Goal: Information Seeking & Learning: Understand process/instructions

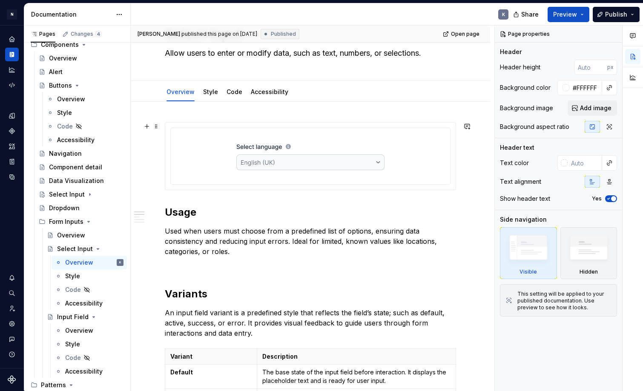
scroll to position [53, 0]
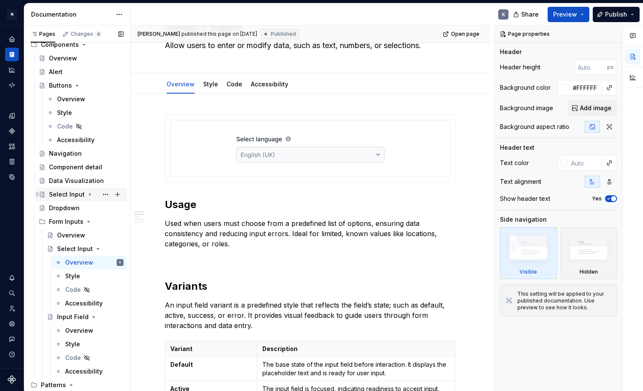
click at [72, 193] on div "Select Input" at bounding box center [67, 194] width 36 height 9
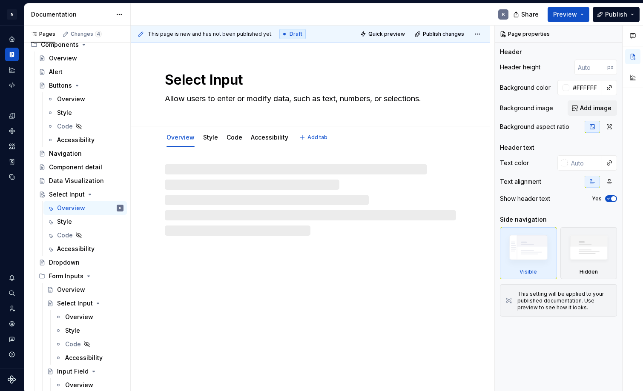
click at [196, 83] on textarea "Select Input" at bounding box center [308, 80] width 291 height 20
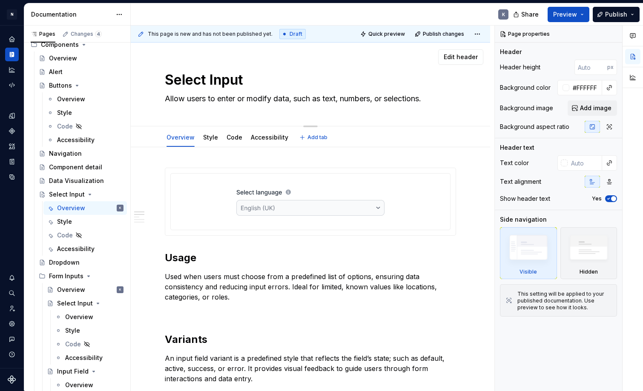
click at [196, 83] on textarea "Select Input" at bounding box center [308, 80] width 291 height 20
type textarea "*"
type textarea "D"
type textarea "*"
type textarea "Dr"
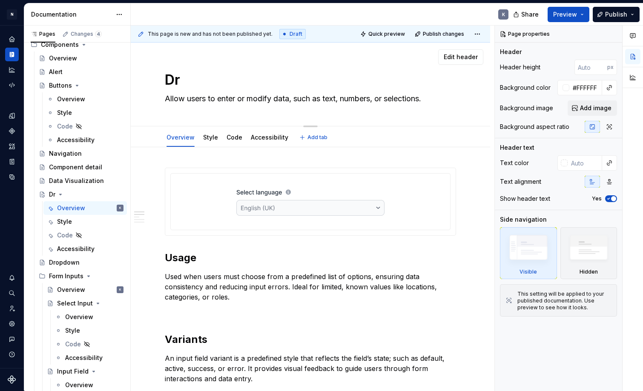
type textarea "*"
type textarea "Dri"
type textarea "*"
type textarea "Drip"
type textarea "*"
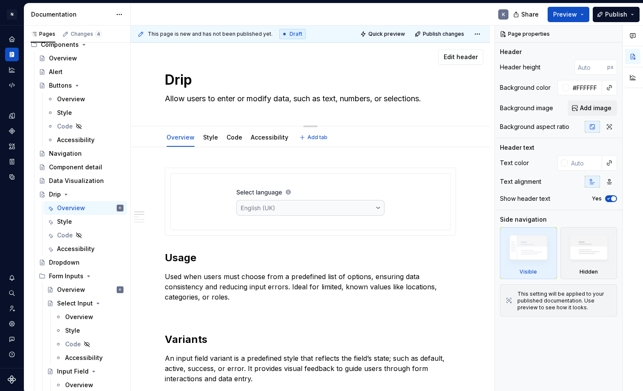
type textarea "Dri"
type textarea "*"
type textarea "Dr"
type textarea "*"
type textarea "Dro"
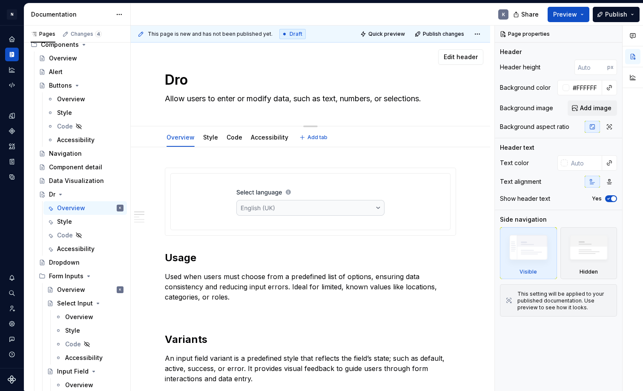
type textarea "*"
type textarea "Drop"
type textarea "*"
type textarea "Dropd"
type textarea "*"
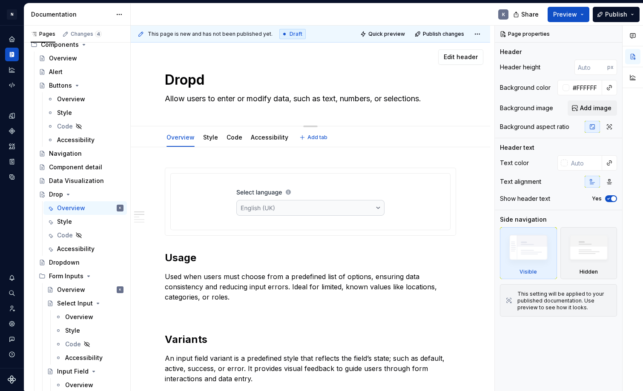
type textarea "Dropdo"
type textarea "*"
type textarea "Dropdow"
type textarea "*"
type textarea "Dropdown"
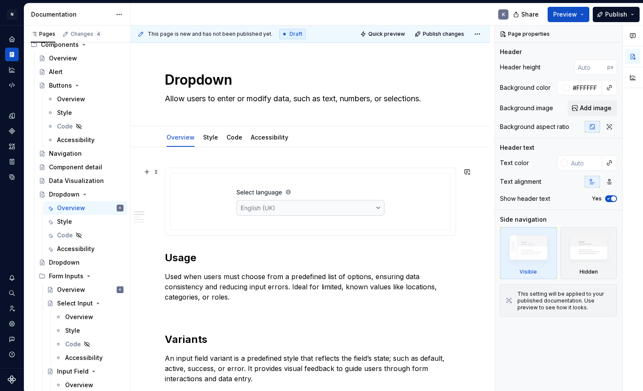
type textarea "*"
type textarea "Dropdown"
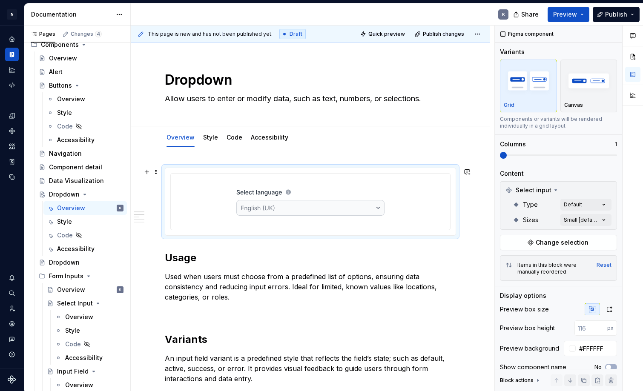
click at [327, 189] on img at bounding box center [310, 202] width 148 height 43
type textarea "*"
click at [530, 244] on button "Change selection" at bounding box center [558, 242] width 117 height 15
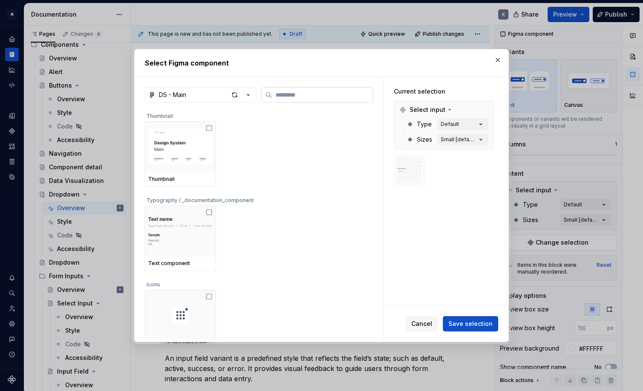
click at [364, 94] on input "search" at bounding box center [322, 95] width 100 height 9
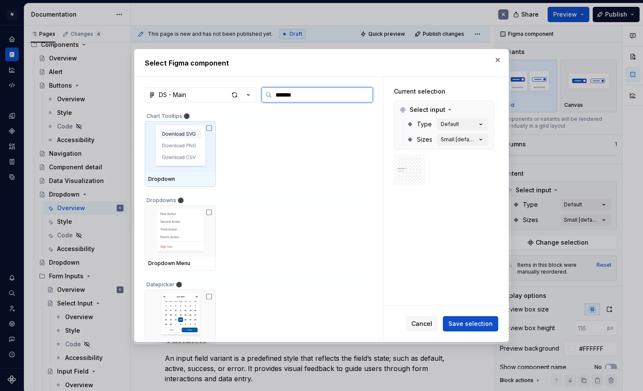
type input "********"
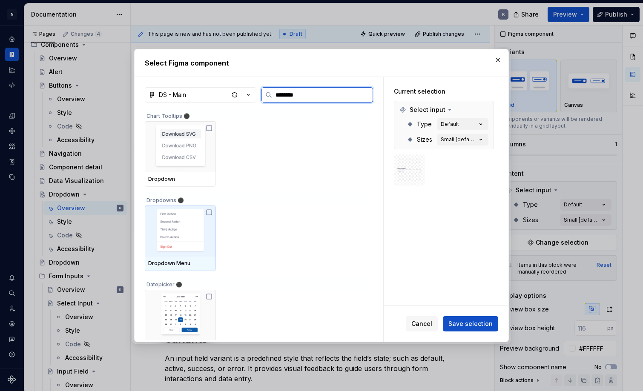
click at [212, 212] on icon at bounding box center [209, 212] width 7 height 7
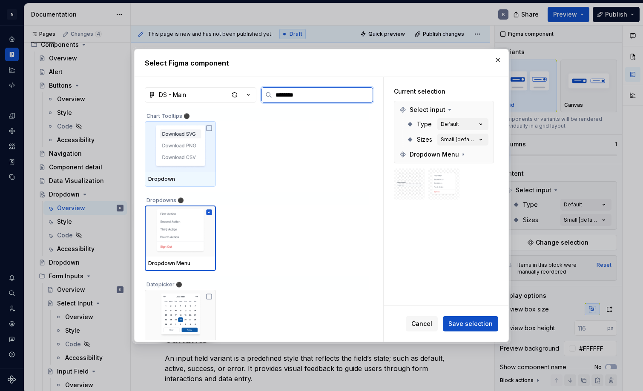
click at [212, 127] on icon at bounding box center [209, 128] width 7 height 7
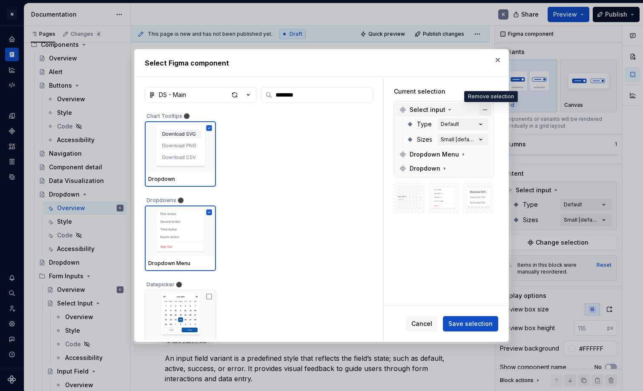
click at [489, 108] on button "button" at bounding box center [485, 110] width 12 height 12
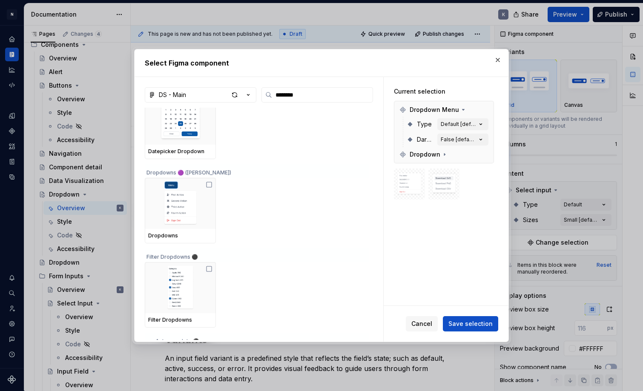
scroll to position [188, 0]
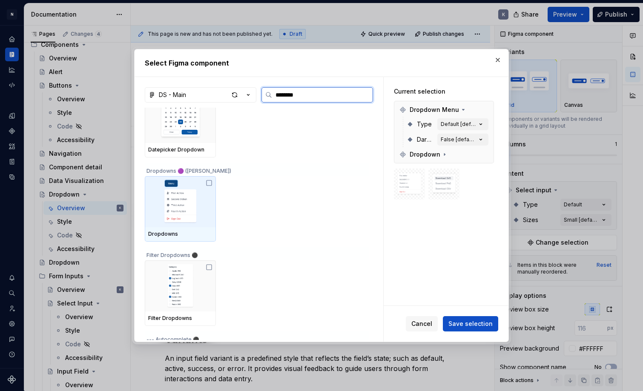
click at [211, 183] on icon at bounding box center [209, 183] width 7 height 7
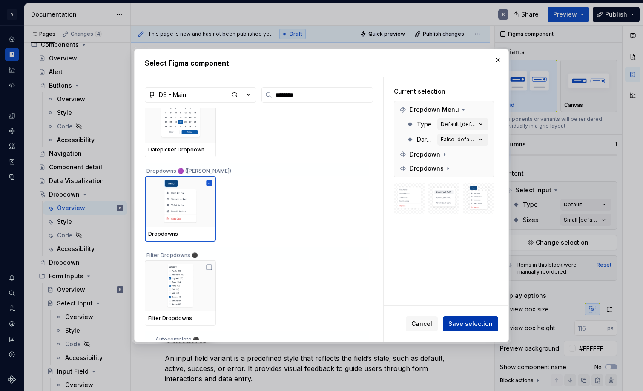
click at [465, 322] on span "Save selection" at bounding box center [470, 324] width 44 height 9
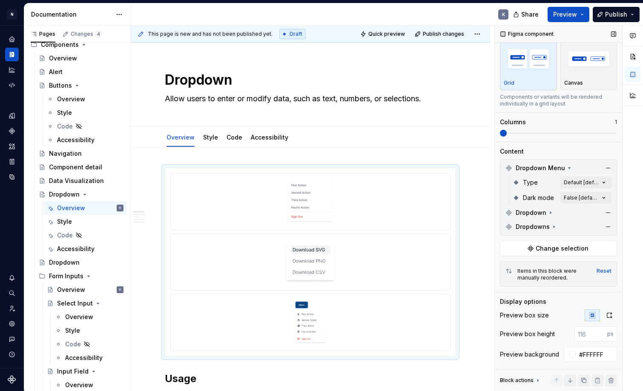
scroll to position [43, 0]
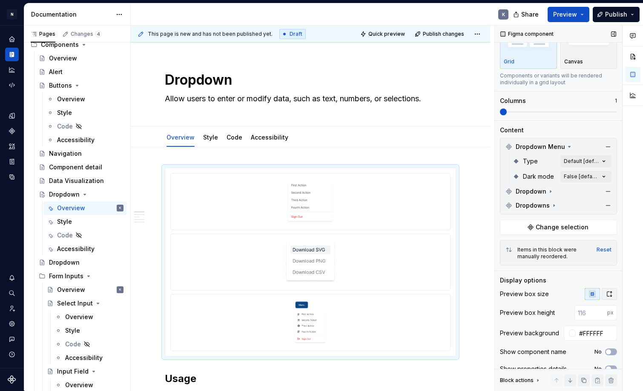
click at [609, 295] on icon "button" at bounding box center [609, 294] width 7 height 7
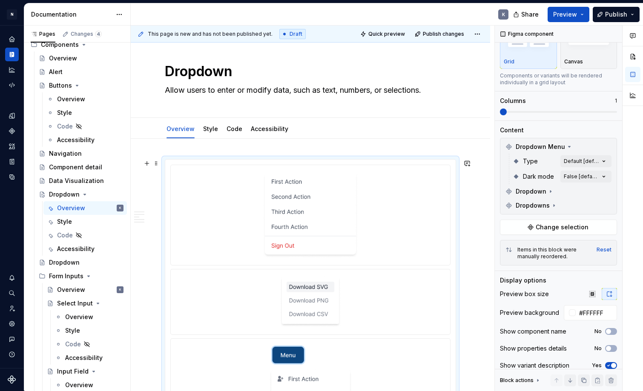
scroll to position [77, 0]
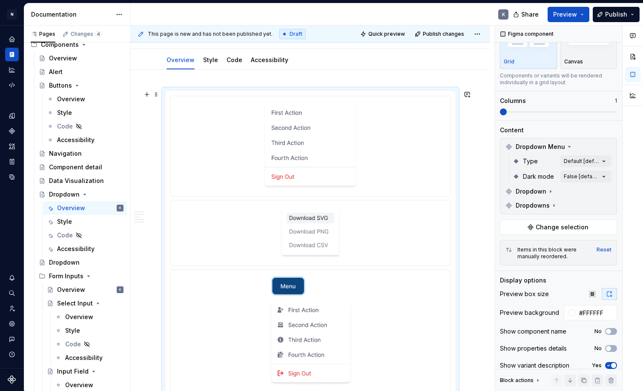
click at [372, 170] on div at bounding box center [310, 146] width 272 height 93
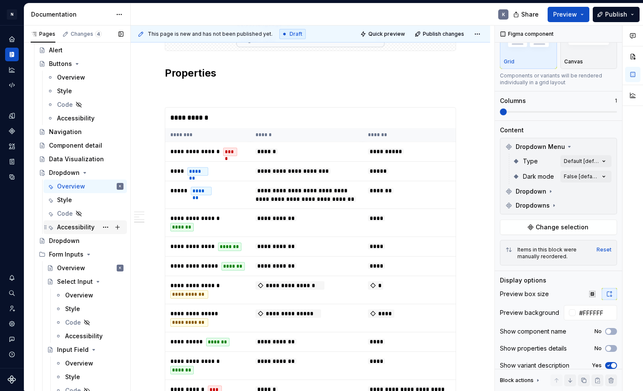
scroll to position [373, 0]
click at [89, 242] on div "Dropdown" at bounding box center [86, 240] width 75 height 12
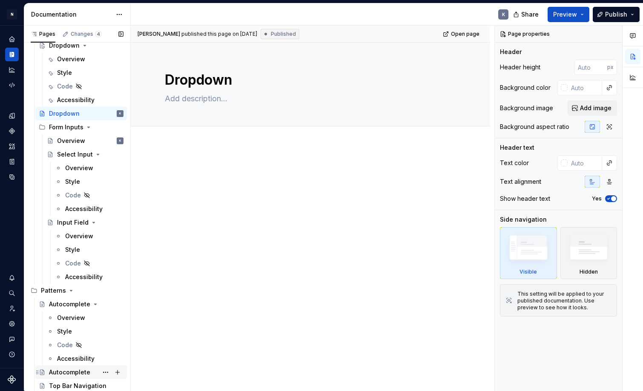
scroll to position [499, 0]
click at [68, 369] on div "Autocomplete" at bounding box center [69, 372] width 41 height 9
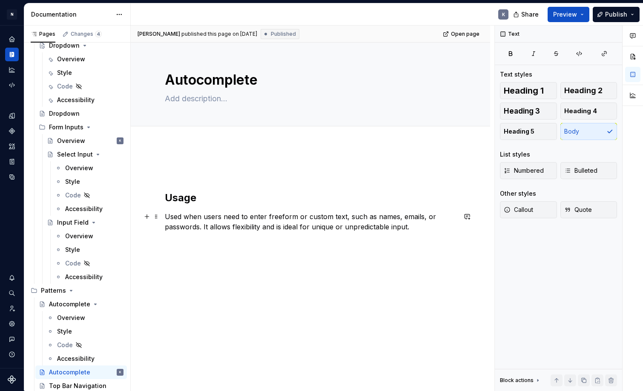
click at [252, 217] on p "Used when users need to enter freeform or custom text, such as names, emails, o…" at bounding box center [310, 222] width 291 height 20
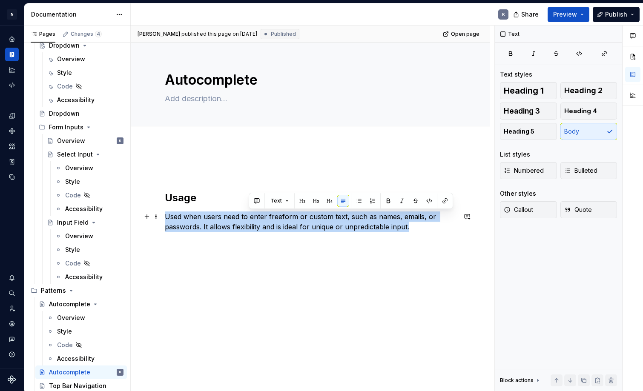
click at [252, 217] on p "Used when users need to enter freeform or custom text, such as names, emails, o…" at bounding box center [310, 222] width 291 height 20
click at [225, 267] on div "Usage Used when users need to enter freeform or custom text, such as names, ema…" at bounding box center [310, 219] width 291 height 107
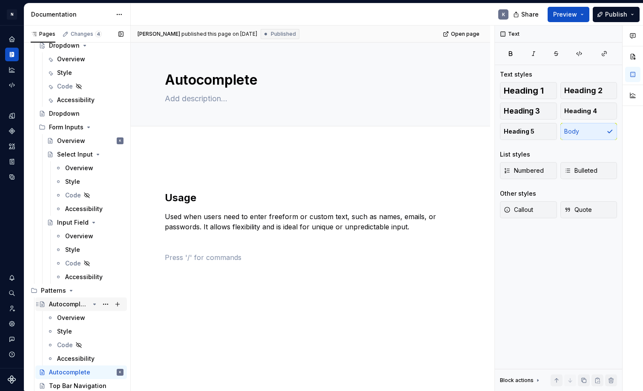
click at [73, 303] on div "Autocomplete" at bounding box center [69, 304] width 40 height 9
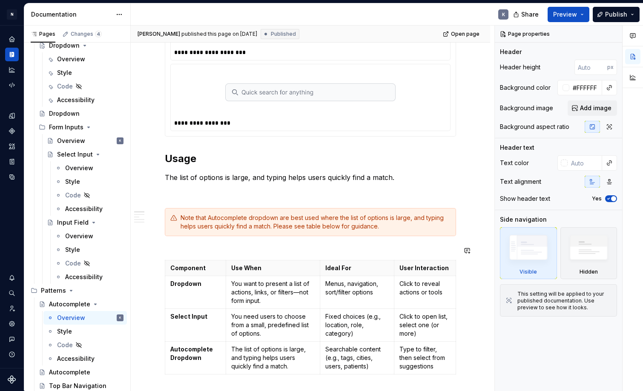
scroll to position [175, 0]
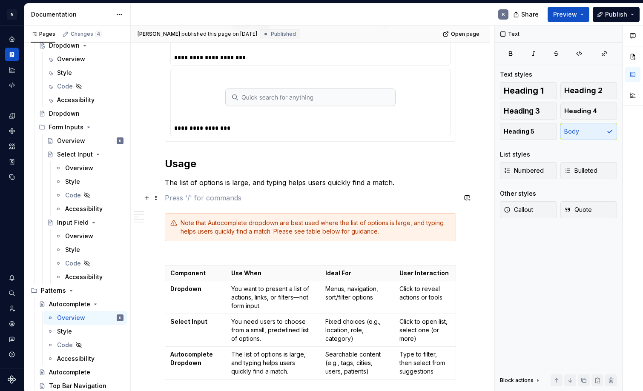
click at [230, 203] on p at bounding box center [310, 198] width 291 height 10
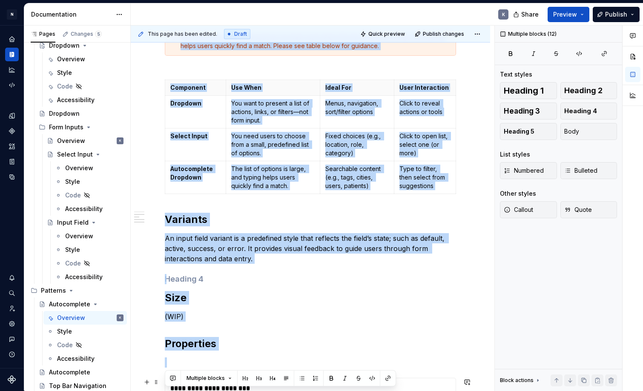
scroll to position [388, 0]
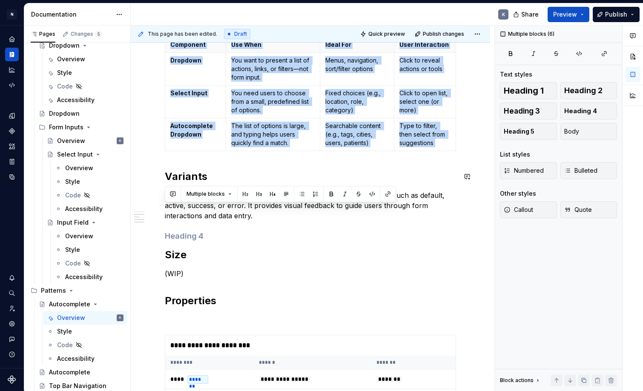
drag, startPoint x: 166, startPoint y: 164, endPoint x: 241, endPoint y: 166, distance: 74.5
click at [241, 166] on div "**********" at bounding box center [310, 179] width 291 height 800
copy div "Usage The list of options is large, and typing helps users quickly find a match…"
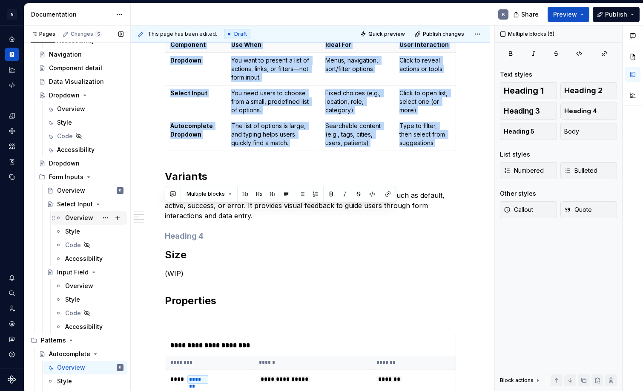
scroll to position [442, 0]
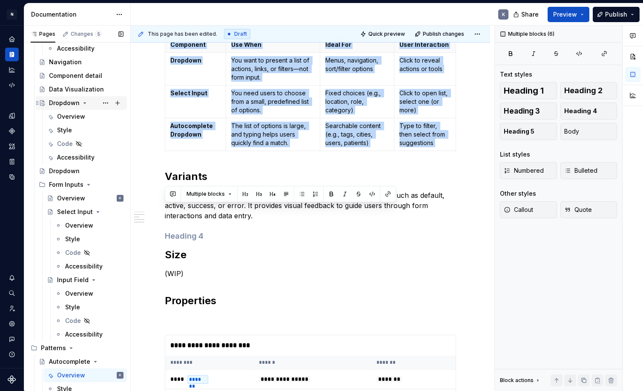
click at [67, 101] on div "Dropdown" at bounding box center [64, 103] width 31 height 9
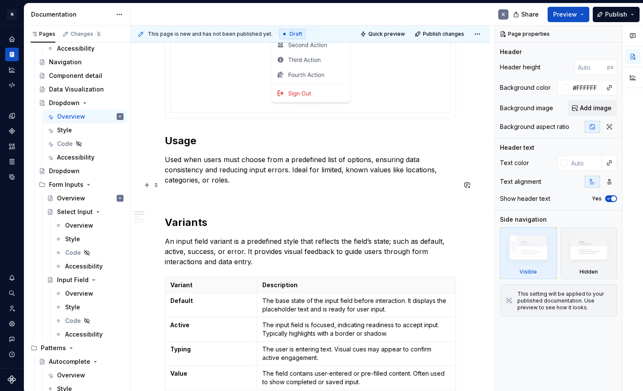
scroll to position [341, 0]
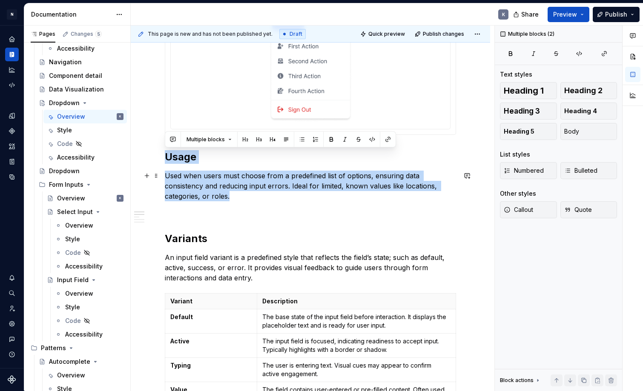
drag, startPoint x: 165, startPoint y: 154, endPoint x: 448, endPoint y: 191, distance: 285.1
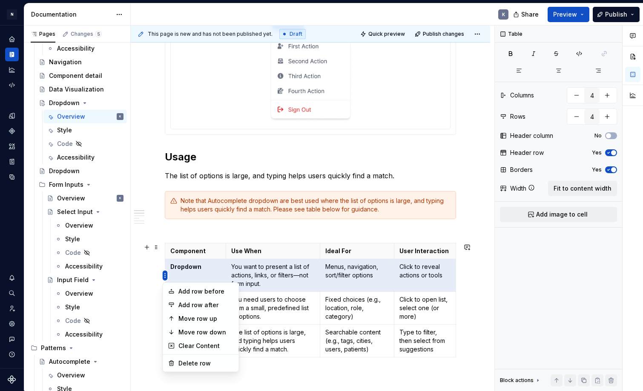
click at [166, 275] on html "N Product Design K Design system data Documentation K Share Preview Publish Pag…" at bounding box center [321, 195] width 643 height 391
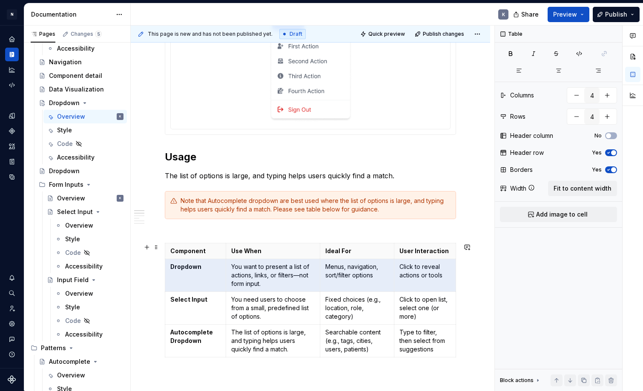
click at [609, 136] on div "Comments Open comments No comments yet Select ‘Comment’ from the block context …" at bounding box center [569, 209] width 148 height 366
click at [609, 136] on span "button" at bounding box center [608, 135] width 5 height 5
click at [609, 136] on icon "button" at bounding box center [609, 135] width 2 height 1
click at [611, 152] on icon "button" at bounding box center [608, 152] width 7 height 5
click at [611, 152] on span "button" at bounding box center [608, 152] width 5 height 5
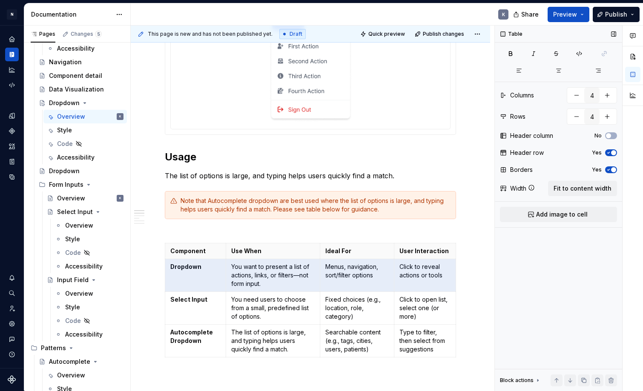
click at [611, 152] on icon "button" at bounding box center [608, 152] width 7 height 5
click at [611, 152] on span "button" at bounding box center [608, 152] width 5 height 5
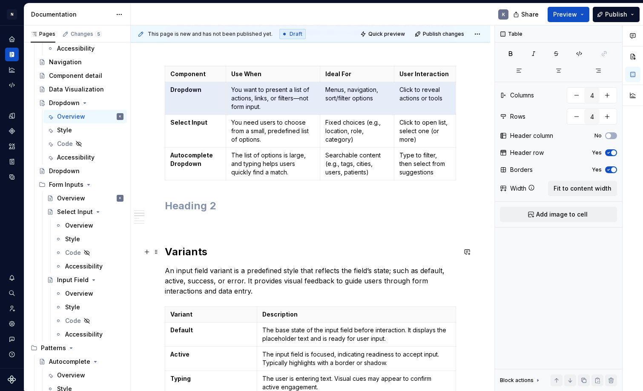
scroll to position [528, 0]
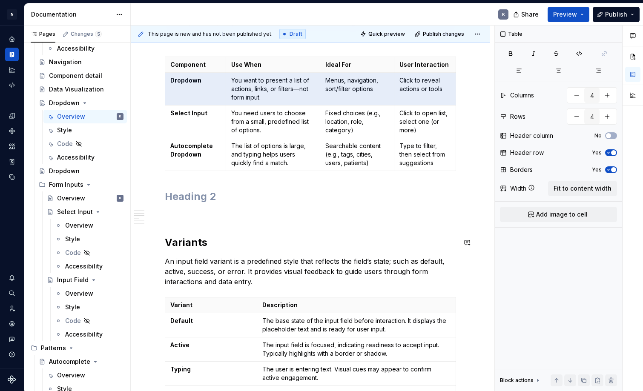
click at [260, 215] on p at bounding box center [310, 215] width 291 height 10
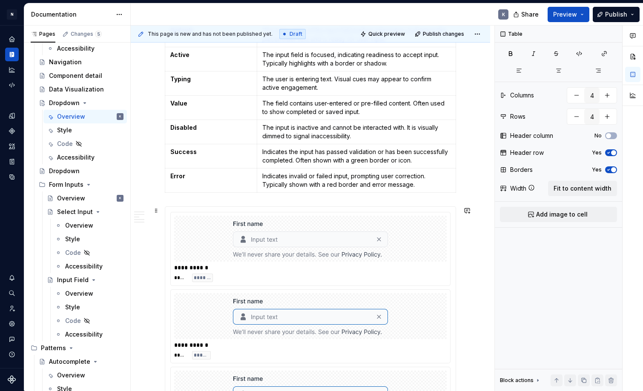
scroll to position [763, 0]
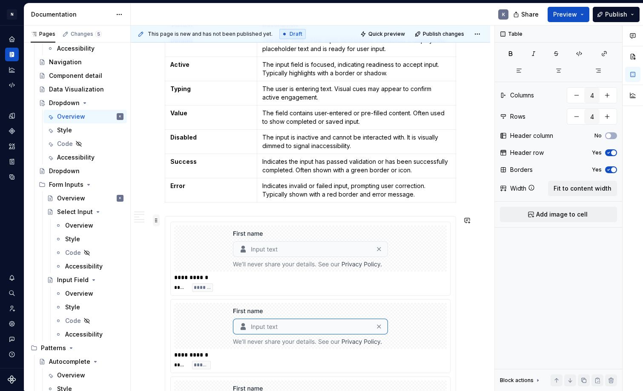
click at [157, 221] on span at bounding box center [156, 221] width 7 height 12
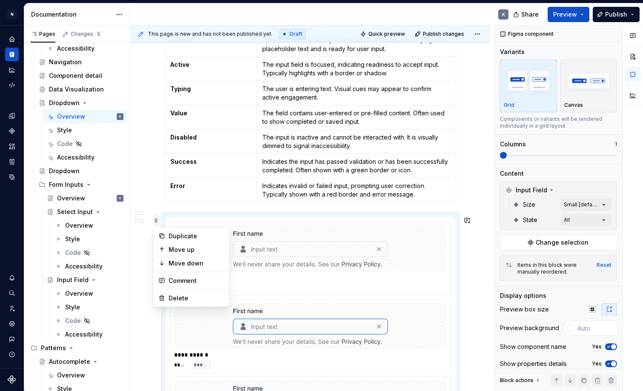
type textarea "*"
click at [186, 298] on div "Delete" at bounding box center [196, 298] width 55 height 9
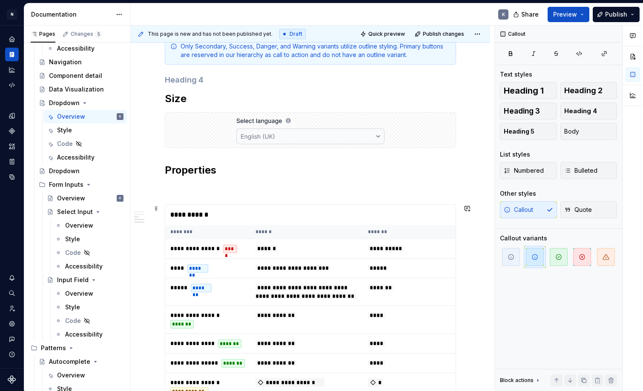
scroll to position [944, 0]
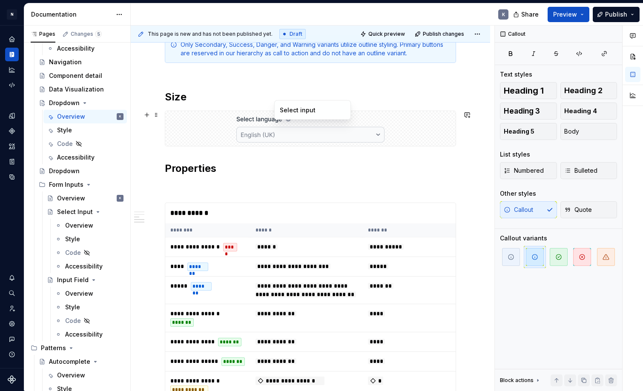
click at [212, 126] on div at bounding box center [310, 128] width 290 height 35
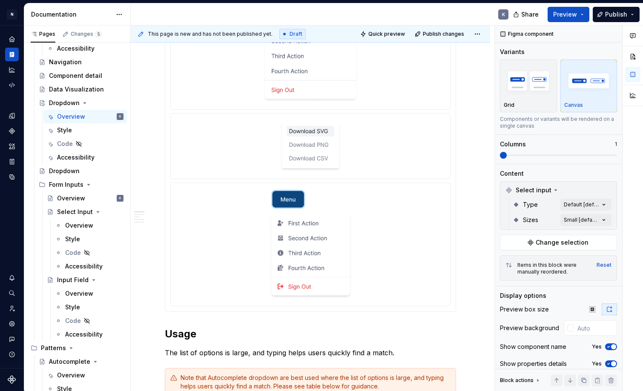
type input "#FFFFFF"
click at [412, 138] on div at bounding box center [310, 146] width 272 height 58
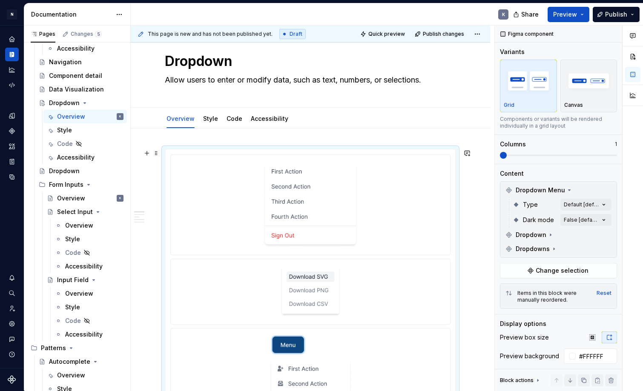
scroll to position [0, 0]
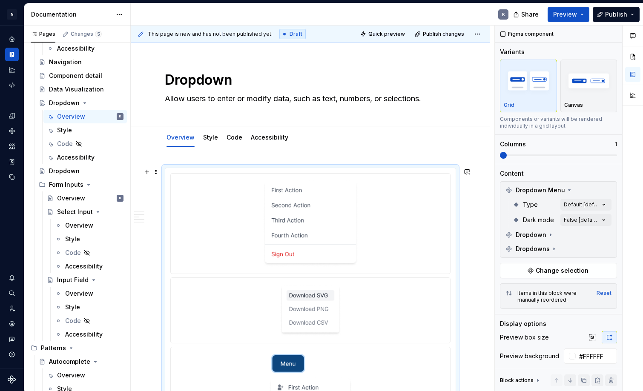
click at [280, 180] on div at bounding box center [310, 223] width 272 height 93
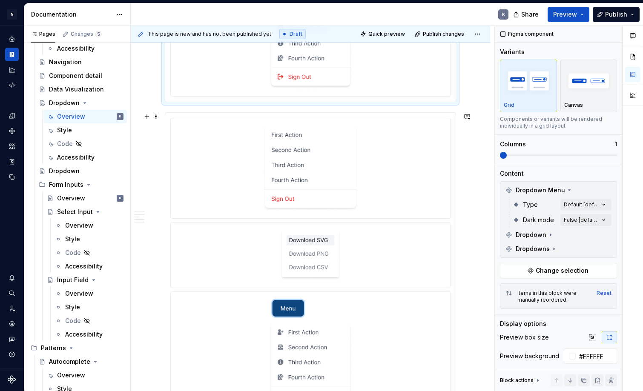
scroll to position [391, 0]
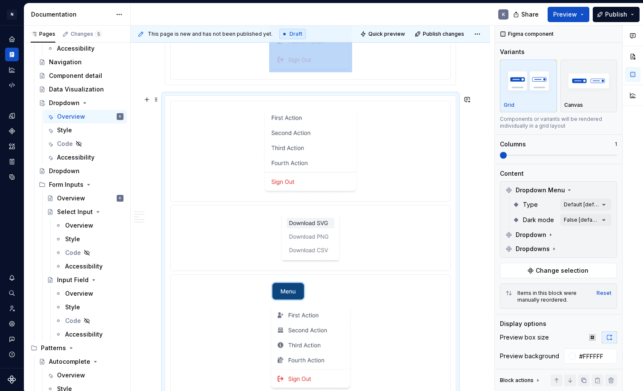
click at [345, 161] on img at bounding box center [310, 151] width 95 height 86
click at [401, 162] on div at bounding box center [310, 151] width 272 height 93
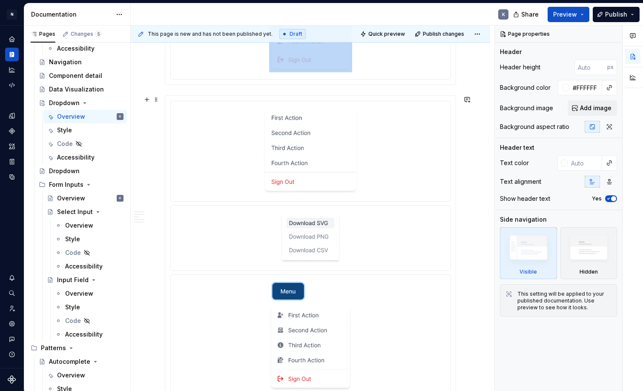
click at [404, 166] on div at bounding box center [310, 151] width 272 height 93
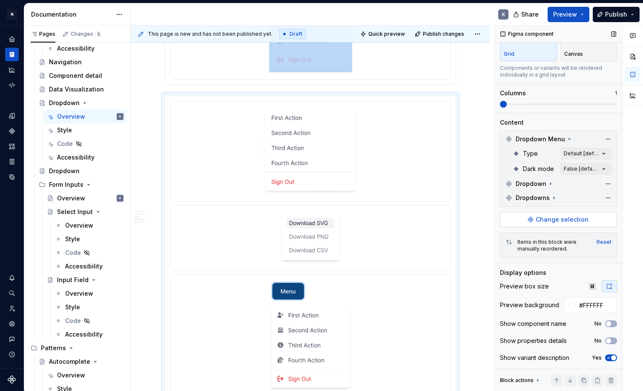
scroll to position [51, 0]
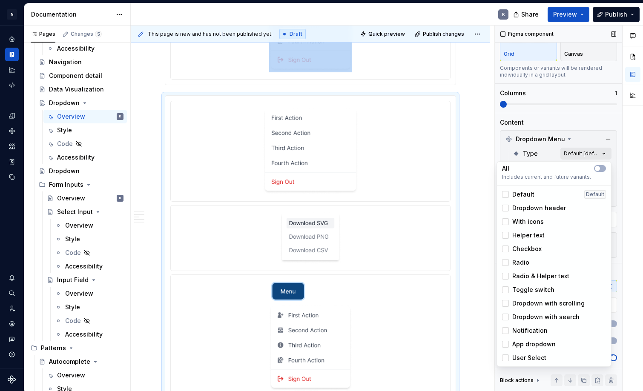
click at [582, 154] on div "Comments Open comments No comments yet Select ‘Comment’ from the block context …" at bounding box center [569, 209] width 148 height 366
click at [506, 195] on div at bounding box center [505, 194] width 7 height 7
click at [508, 207] on div at bounding box center [505, 208] width 7 height 7
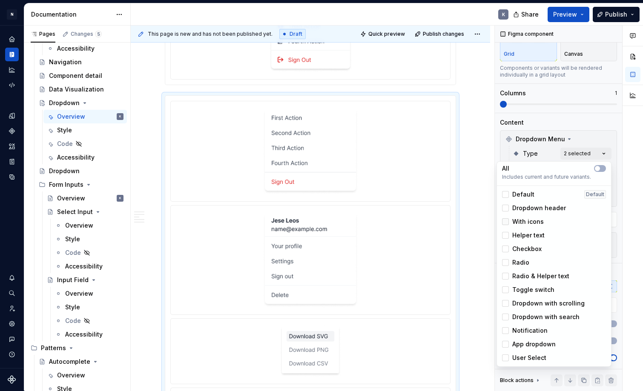
click at [508, 220] on div at bounding box center [505, 221] width 7 height 7
click at [506, 238] on div at bounding box center [505, 235] width 7 height 7
click at [508, 249] on div at bounding box center [505, 249] width 7 height 7
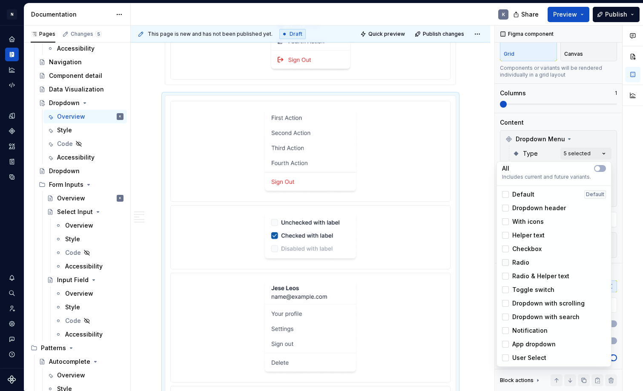
click at [505, 263] on div at bounding box center [505, 262] width 7 height 7
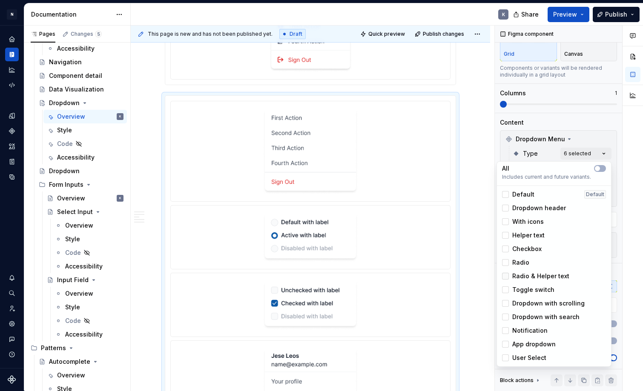
click at [505, 275] on div at bounding box center [505, 276] width 7 height 7
click at [507, 291] on div at bounding box center [505, 290] width 7 height 7
click at [506, 304] on div at bounding box center [505, 303] width 7 height 7
click at [507, 318] on div at bounding box center [505, 317] width 7 height 7
click at [506, 332] on div at bounding box center [505, 330] width 7 height 7
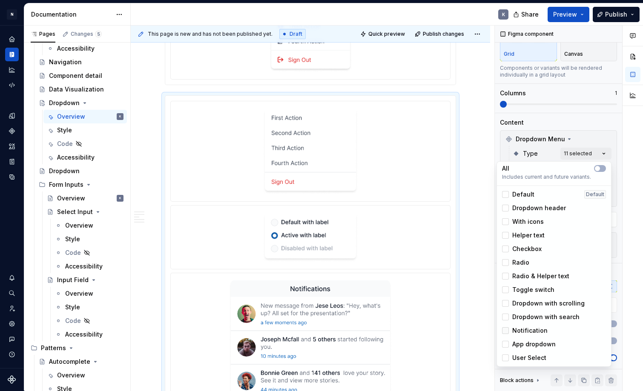
click at [505, 331] on icon at bounding box center [505, 331] width 0 height 0
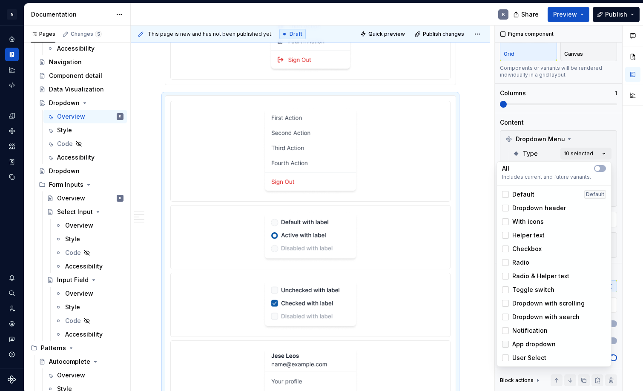
click at [508, 344] on div at bounding box center [505, 344] width 7 height 7
click at [506, 356] on div at bounding box center [505, 358] width 7 height 7
click at [505, 331] on div at bounding box center [505, 330] width 7 height 7
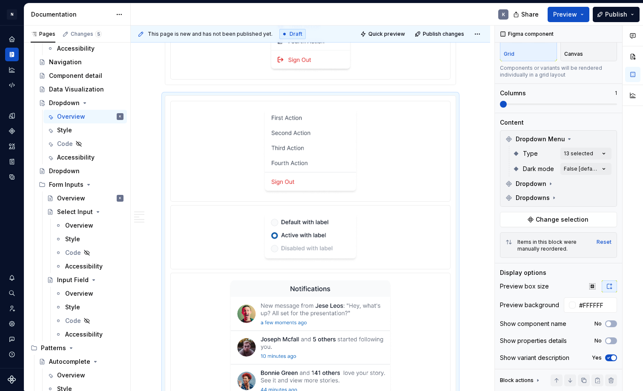
click at [470, 220] on html "N Product Design K Design system data Documentation K Share Preview Publish Pag…" at bounding box center [321, 195] width 643 height 391
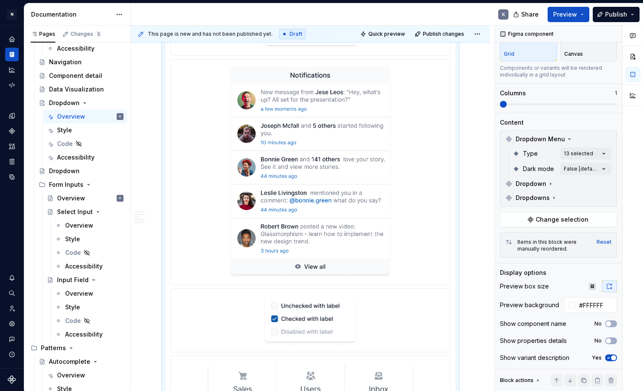
scroll to position [604, 0]
click at [404, 209] on div at bounding box center [310, 173] width 272 height 218
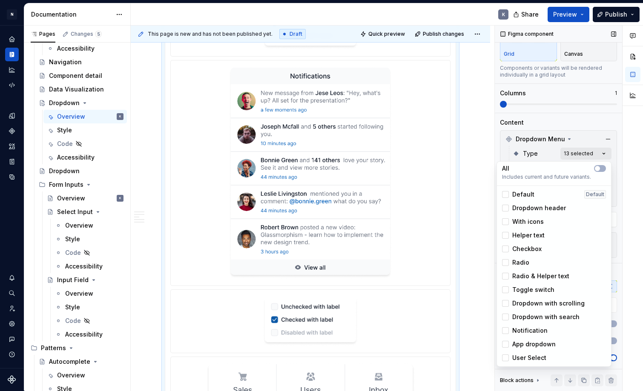
click at [599, 155] on div "Comments Open comments No comments yet Select ‘Comment’ from the block context …" at bounding box center [569, 209] width 148 height 366
click at [505, 331] on icon at bounding box center [505, 331] width 0 height 0
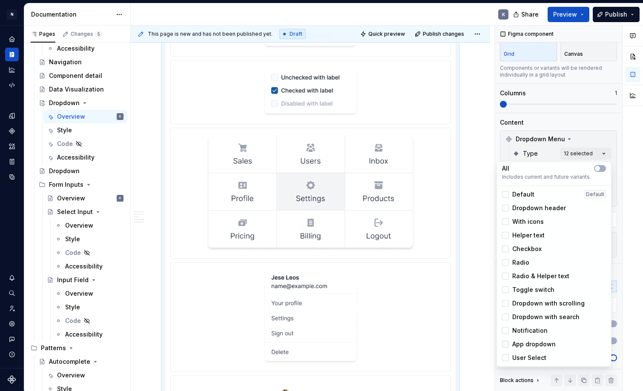
click at [505, 344] on polyline at bounding box center [505, 344] width 0 height 0
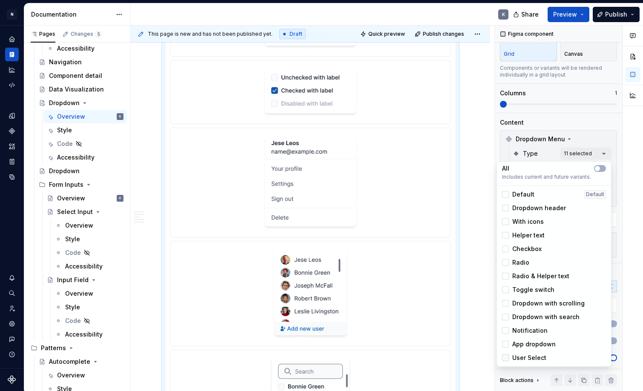
click at [505, 358] on icon at bounding box center [505, 358] width 0 height 0
click at [506, 358] on div at bounding box center [505, 358] width 7 height 7
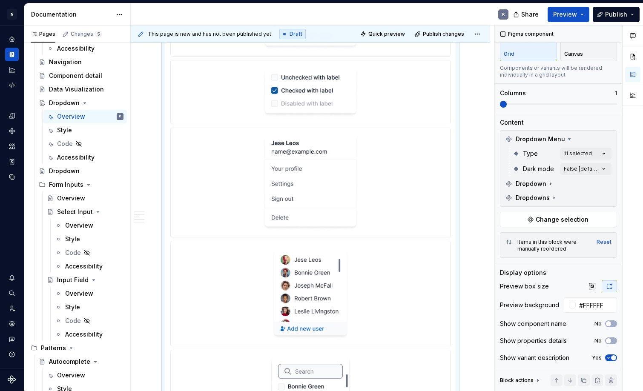
click at [469, 274] on html "N Product Design K Design system data Documentation K Share Preview Publish Pag…" at bounding box center [321, 195] width 643 height 391
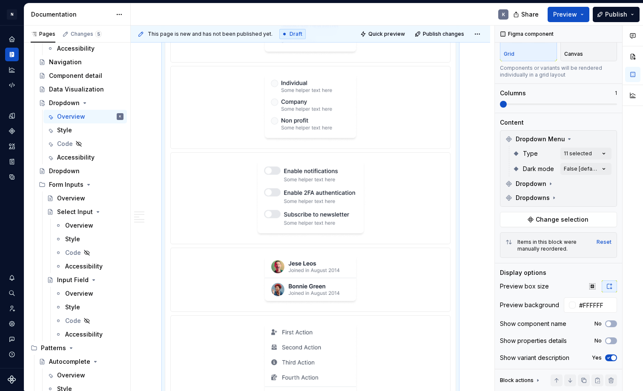
scroll to position [1108, 0]
click at [550, 184] on icon at bounding box center [550, 184] width 7 height 7
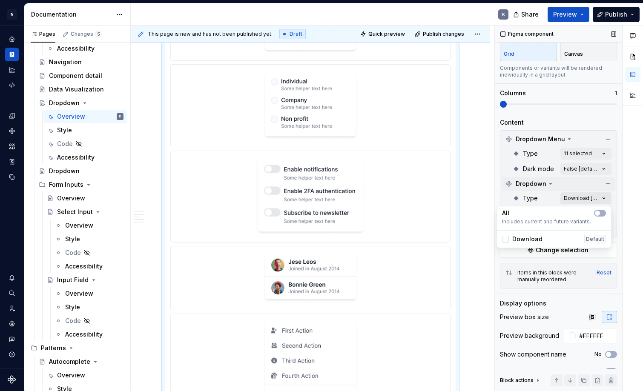
click at [573, 198] on div "Comments Open comments No comments yet Select ‘Comment’ from the block context …" at bounding box center [569, 209] width 148 height 366
click at [580, 184] on div "Comments Open comments No comments yet Select ‘Comment’ from the block context …" at bounding box center [569, 209] width 148 height 366
click at [554, 225] on icon at bounding box center [554, 228] width 7 height 7
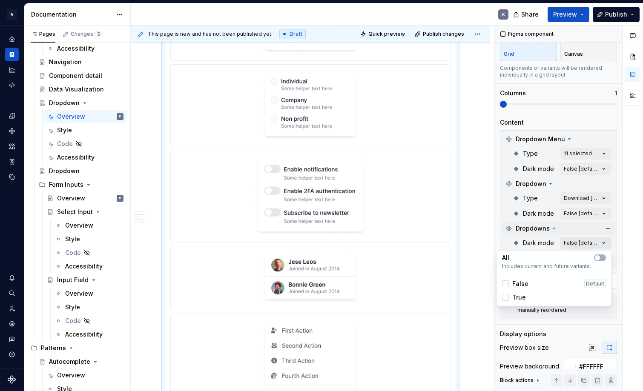
click at [565, 245] on div "Comments Open comments No comments yet Select ‘Comment’ from the block context …" at bounding box center [569, 209] width 148 height 366
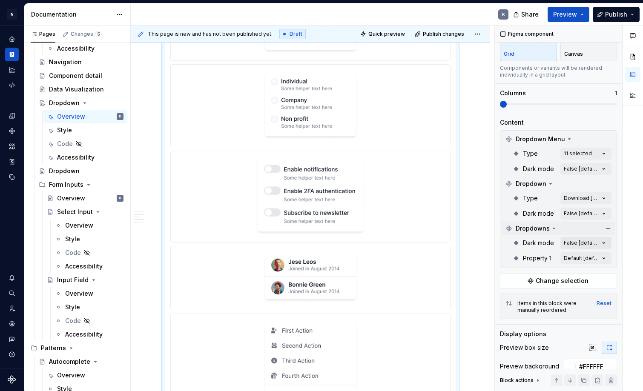
click at [565, 245] on div "Comments Open comments No comments yet Select ‘Comment’ from the block context …" at bounding box center [569, 209] width 148 height 366
click at [564, 255] on div "Comments Open comments No comments yet Select ‘Comment’ from the block context …" at bounding box center [569, 209] width 148 height 366
click at [602, 195] on div "Comments Open comments No comments yet Select ‘Comment’ from the block context …" at bounding box center [569, 209] width 148 height 366
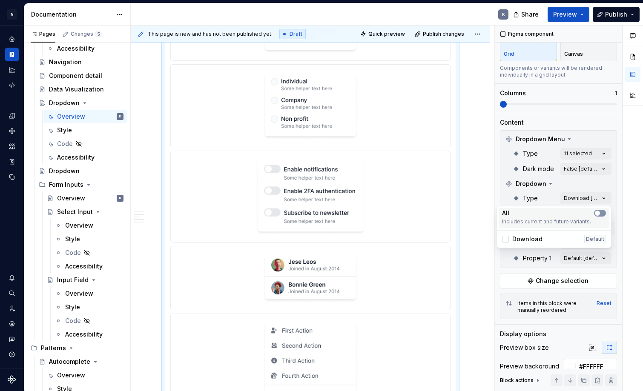
click at [597, 213] on span "button" at bounding box center [597, 213] width 5 height 5
click at [597, 213] on icon "button" at bounding box center [597, 213] width 7 height 5
click at [489, 198] on html "N Product Design K Design system data Documentation K Share Preview Publish Pag…" at bounding box center [321, 195] width 643 height 391
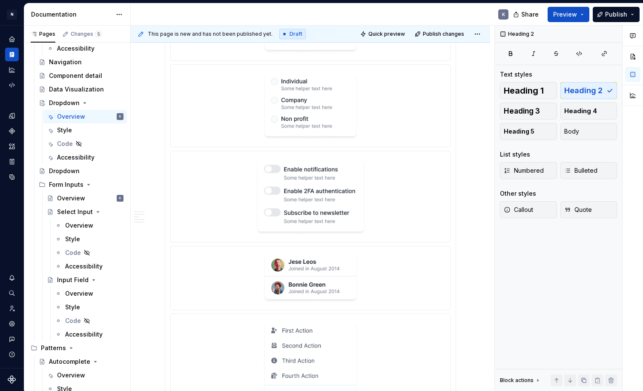
scroll to position [0, 0]
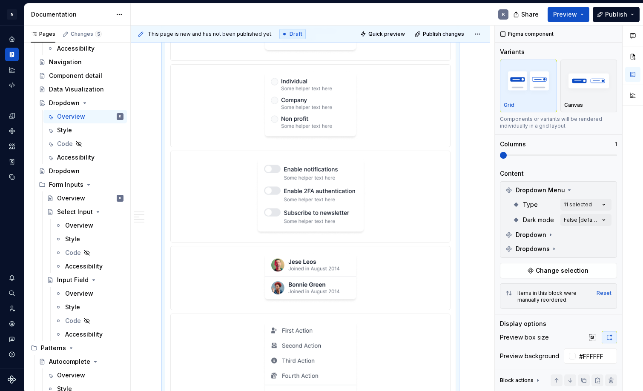
click at [430, 195] on div at bounding box center [310, 197] width 272 height 84
click at [608, 235] on button "button" at bounding box center [608, 235] width 12 height 12
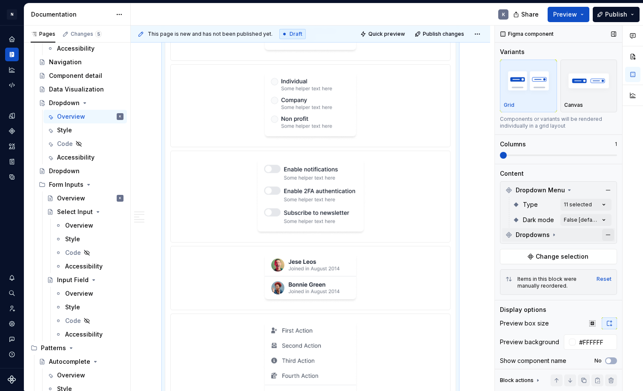
click at [608, 234] on button "button" at bounding box center [608, 235] width 12 height 12
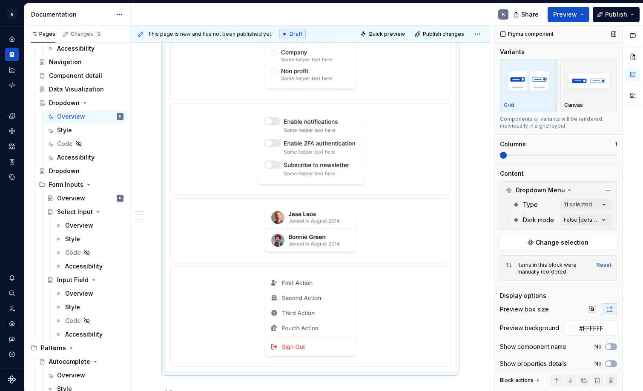
scroll to position [1184, 0]
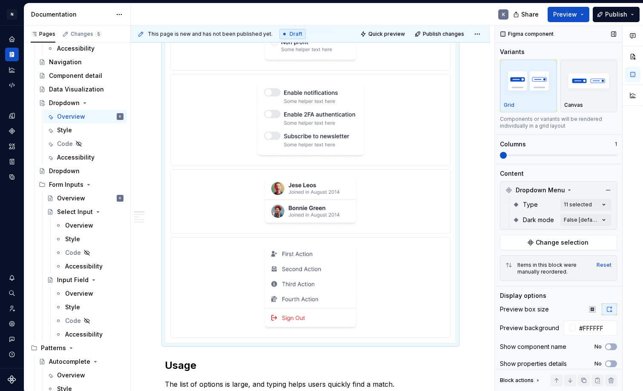
click at [404, 293] on div at bounding box center [310, 287] width 272 height 93
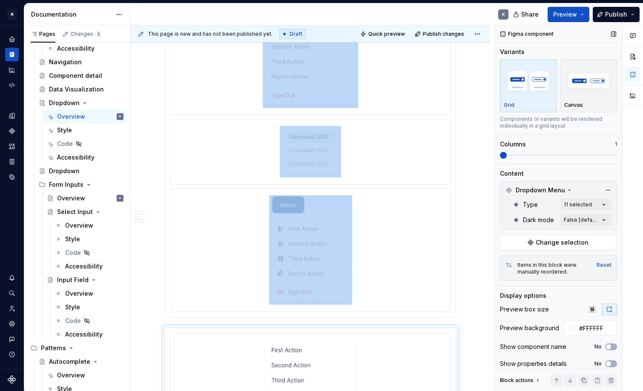
scroll to position [201, 0]
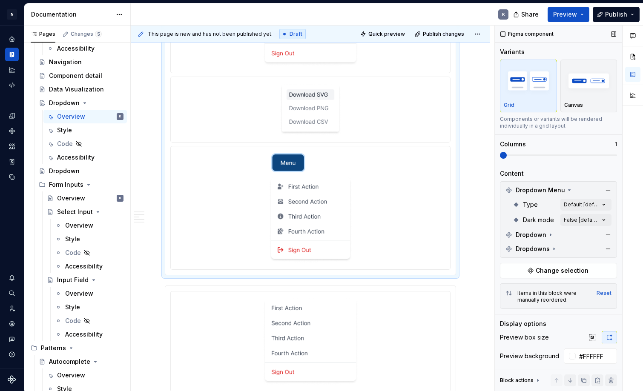
click at [378, 214] on div at bounding box center [310, 208] width 272 height 117
click at [553, 248] on icon at bounding box center [554, 249] width 7 height 7
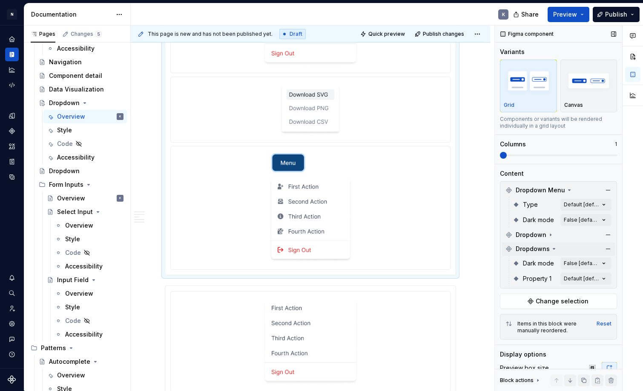
click at [411, 232] on div at bounding box center [310, 208] width 272 height 117
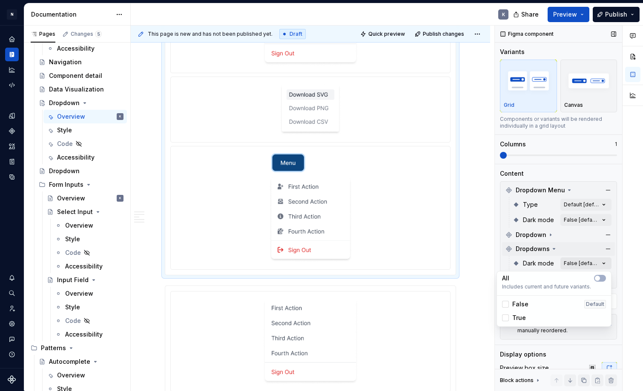
click at [593, 263] on div "Comments Open comments No comments yet Select ‘Comment’ from the block context …" at bounding box center [569, 209] width 148 height 366
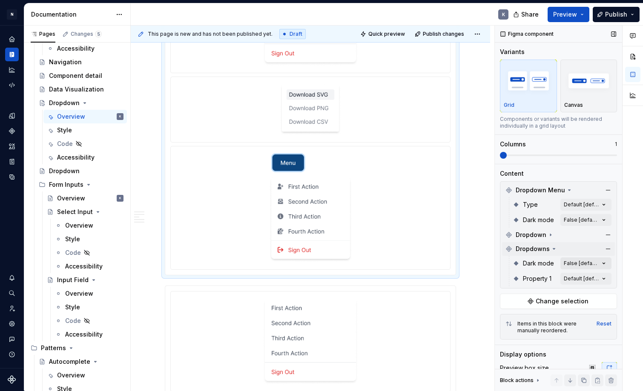
click at [593, 263] on div "Comments Open comments No comments yet Select ‘Comment’ from the block context …" at bounding box center [569, 209] width 148 height 366
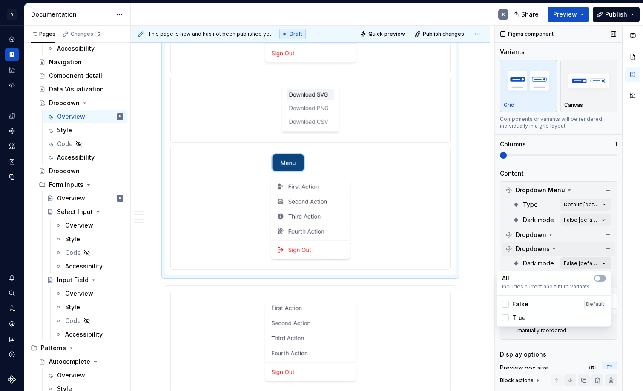
click at [593, 263] on div "Comments Open comments No comments yet Select ‘Comment’ from the block context …" at bounding box center [569, 209] width 148 height 366
click at [508, 317] on div at bounding box center [505, 318] width 7 height 7
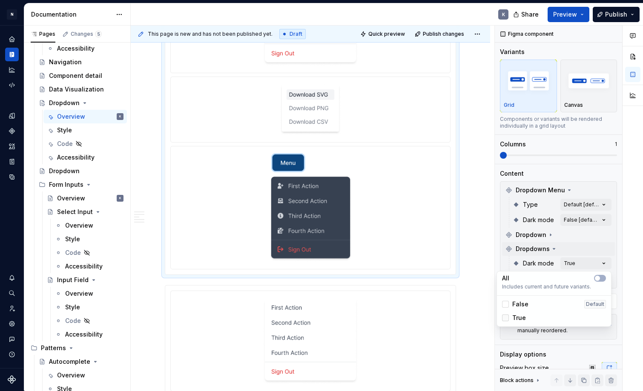
click at [505, 318] on icon at bounding box center [505, 318] width 0 height 0
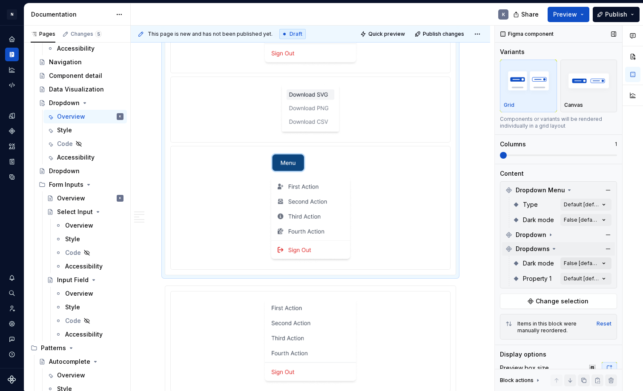
click at [574, 258] on div "Comments Open comments No comments yet Select ‘Comment’ from the block context …" at bounding box center [569, 209] width 148 height 366
click at [594, 280] on div "Comments Open comments No comments yet Select ‘Comment’ from the block context …" at bounding box center [569, 209] width 148 height 366
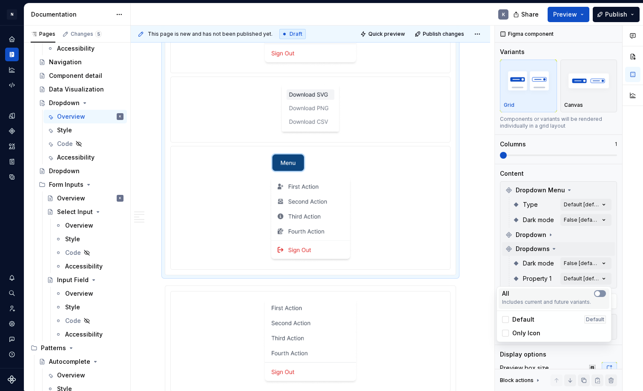
click at [599, 294] on span "button" at bounding box center [597, 293] width 5 height 5
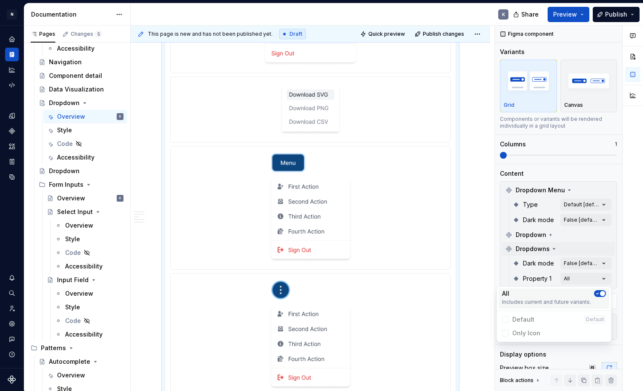
click at [599, 292] on icon "button" at bounding box center [597, 293] width 7 height 5
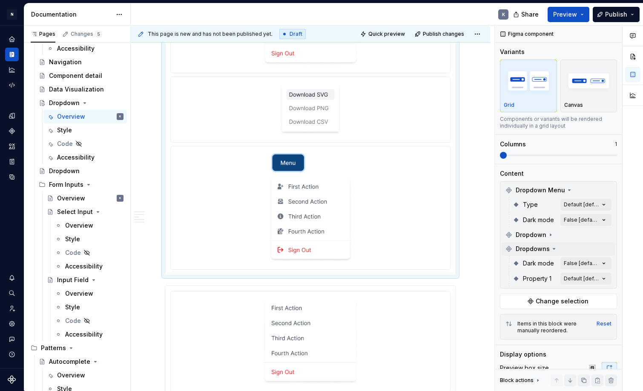
click at [469, 222] on html "N Product Design K Design system data Documentation K Share Preview Publish Pag…" at bounding box center [321, 195] width 643 height 391
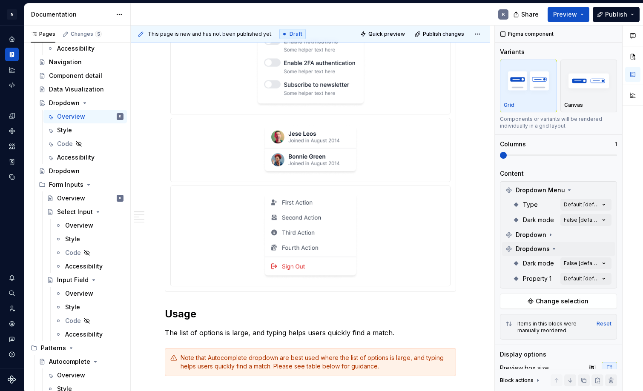
scroll to position [1230, 0]
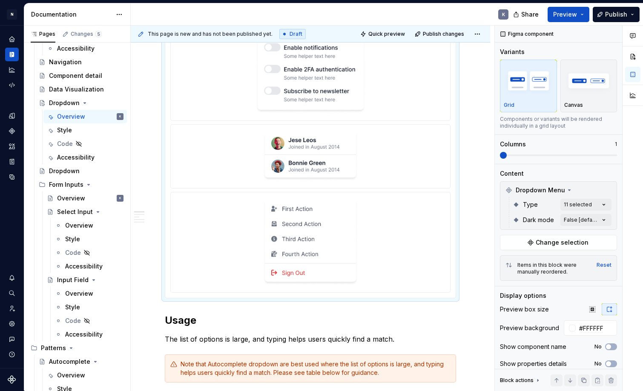
click at [381, 260] on div at bounding box center [310, 242] width 272 height 93
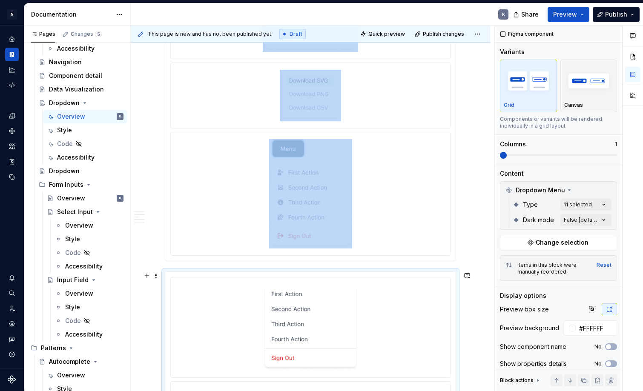
scroll to position [214, 0]
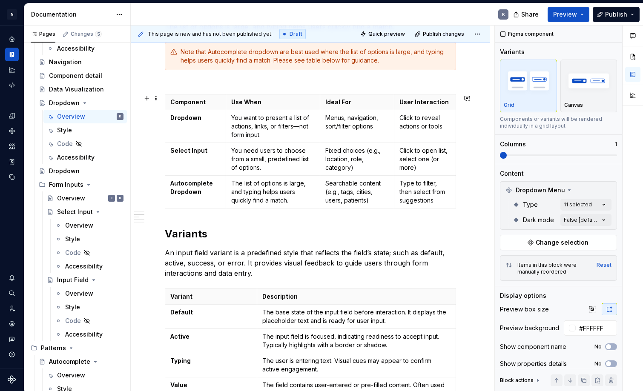
scroll to position [1538, 0]
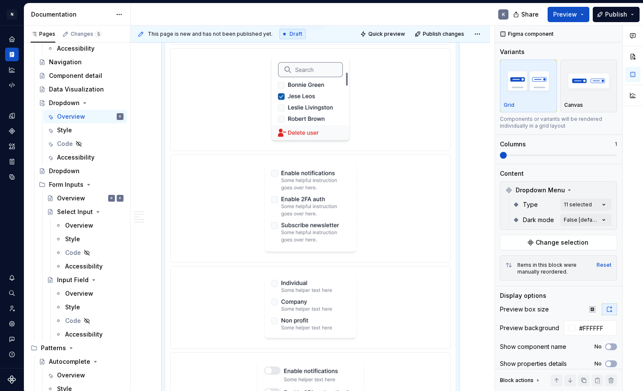
click at [441, 252] on div at bounding box center [310, 208] width 272 height 100
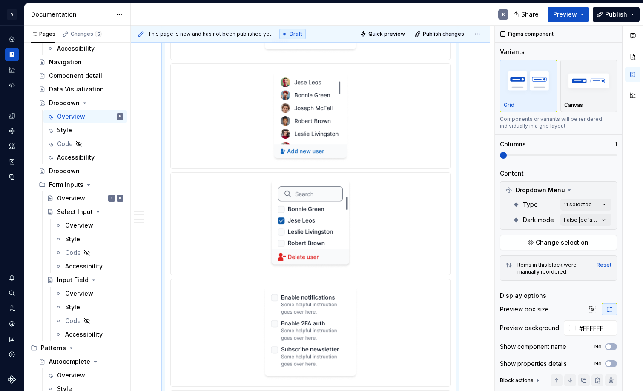
scroll to position [776, 0]
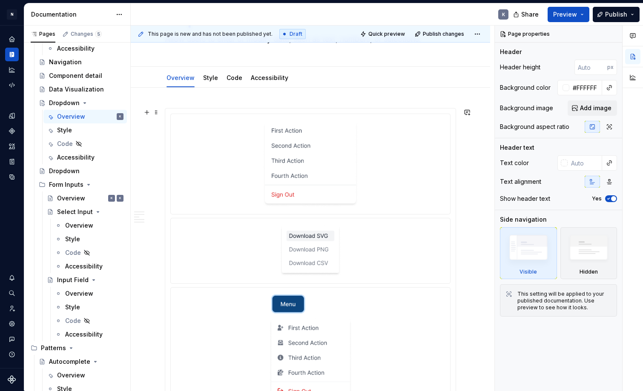
click at [433, 229] on div at bounding box center [310, 251] width 272 height 58
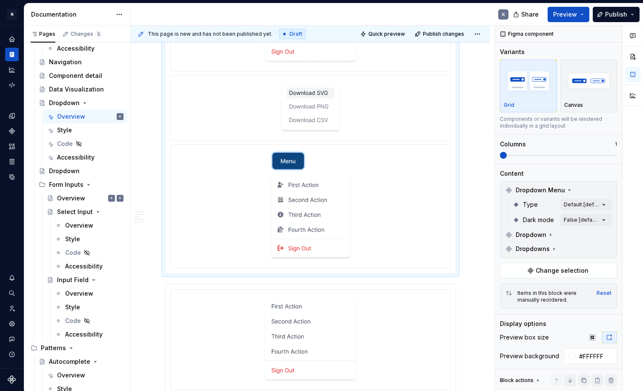
scroll to position [206, 0]
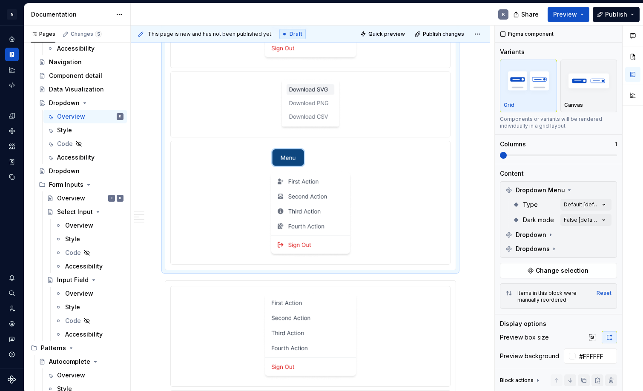
click at [442, 213] on div at bounding box center [310, 203] width 272 height 117
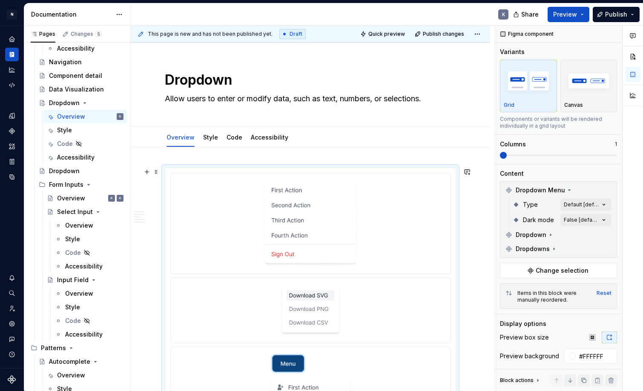
scroll to position [0, 0]
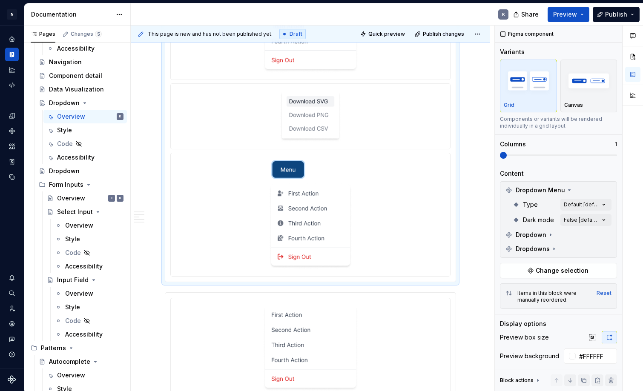
scroll to position [240, 0]
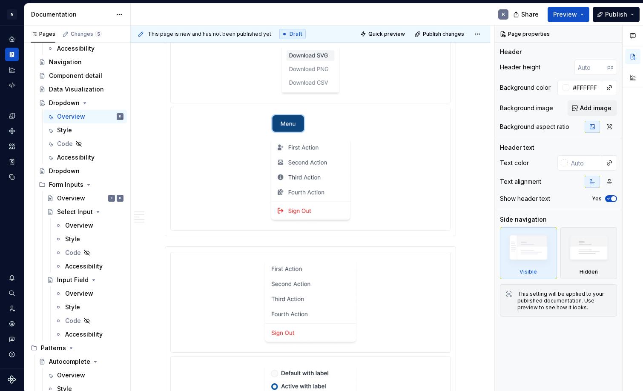
click at [444, 215] on div at bounding box center [310, 169] width 272 height 117
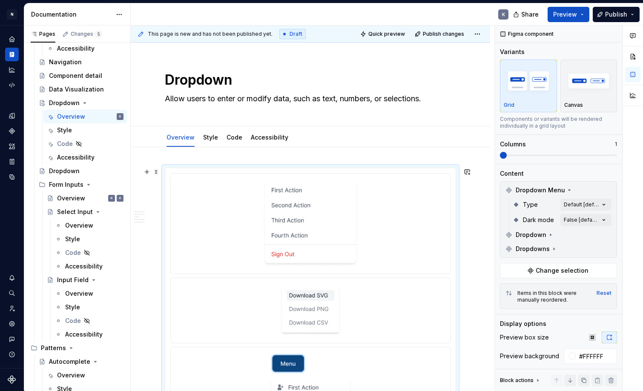
scroll to position [2, 0]
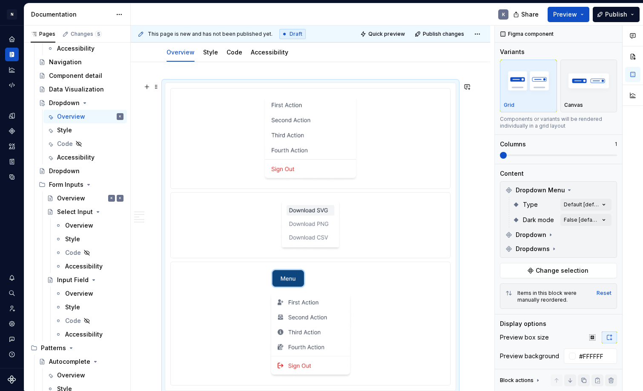
click at [447, 209] on div at bounding box center [310, 225] width 272 height 58
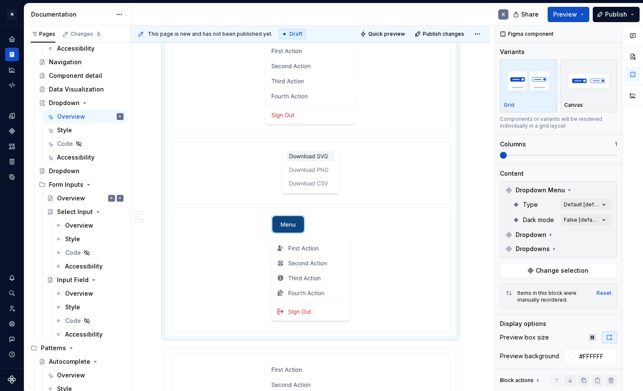
scroll to position [274, 0]
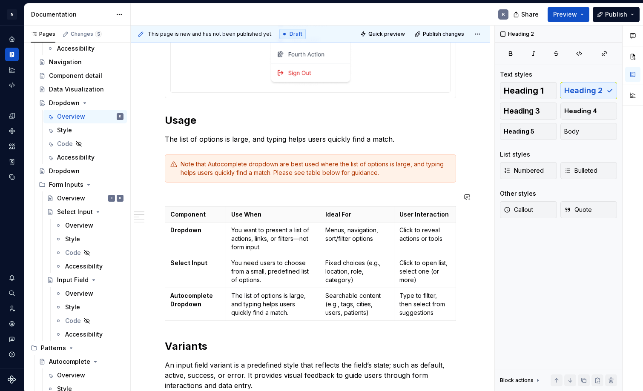
scroll to position [541, 0]
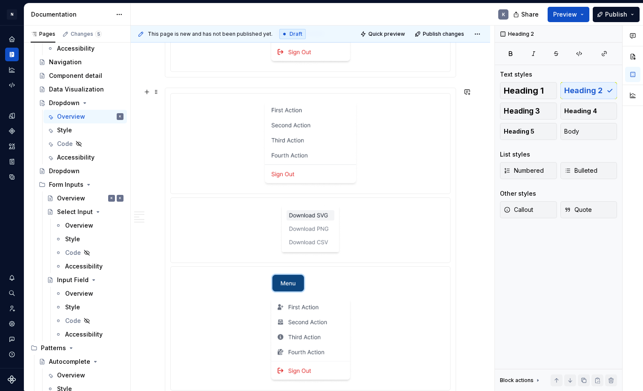
scroll to position [716, 0]
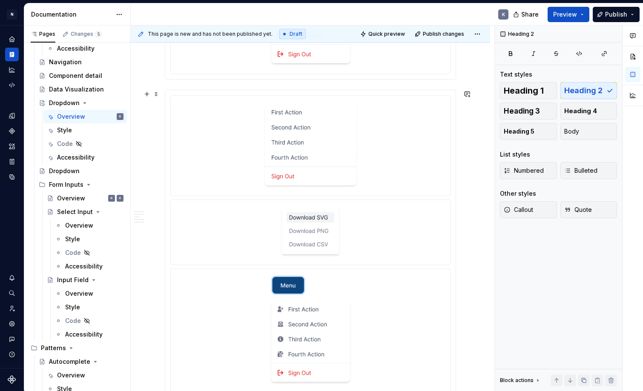
click at [348, 189] on div at bounding box center [310, 145] width 272 height 93
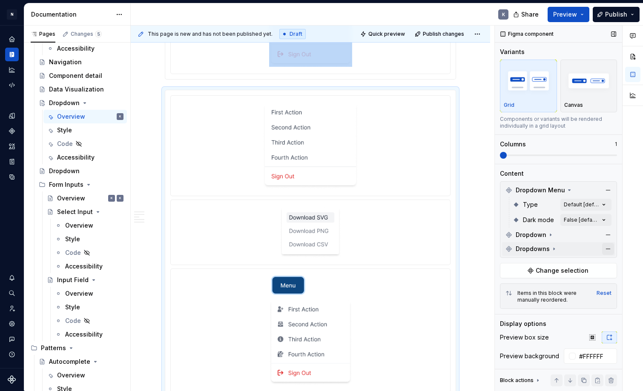
click at [607, 247] on button "button" at bounding box center [608, 249] width 12 height 12
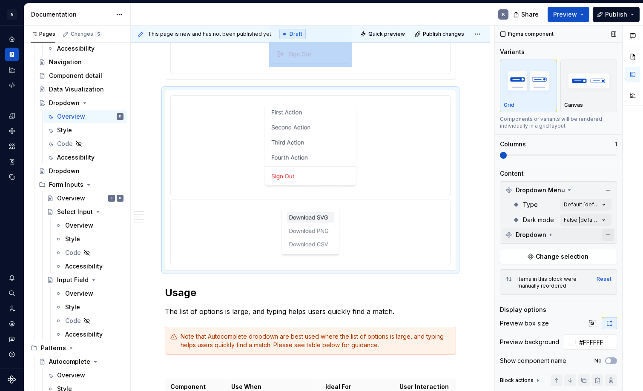
click at [608, 236] on button "button" at bounding box center [608, 235] width 12 height 12
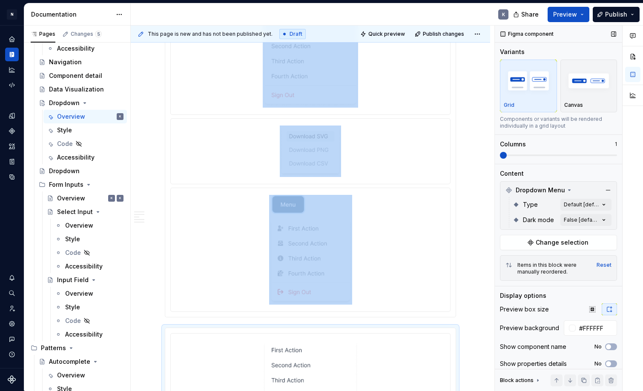
scroll to position [480, 0]
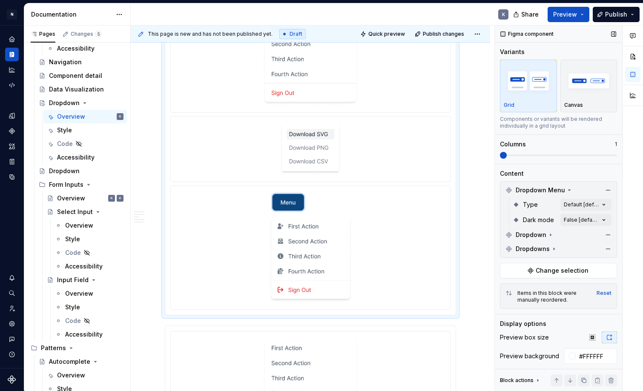
click at [445, 199] on div at bounding box center [310, 247] width 272 height 117
click at [607, 234] on button "button" at bounding box center [608, 235] width 12 height 12
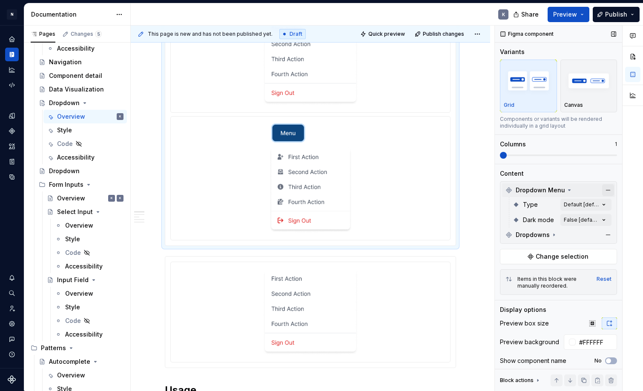
click at [608, 189] on button "button" at bounding box center [608, 190] width 12 height 12
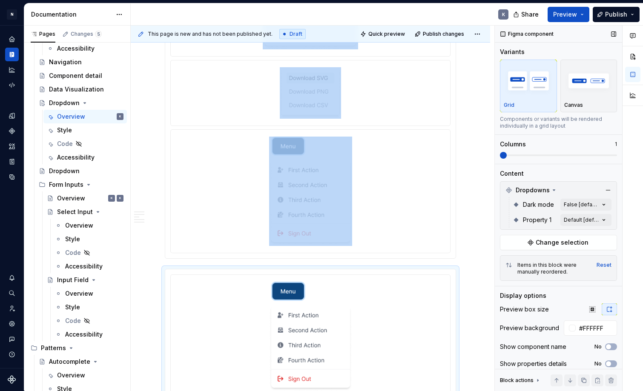
scroll to position [212, 0]
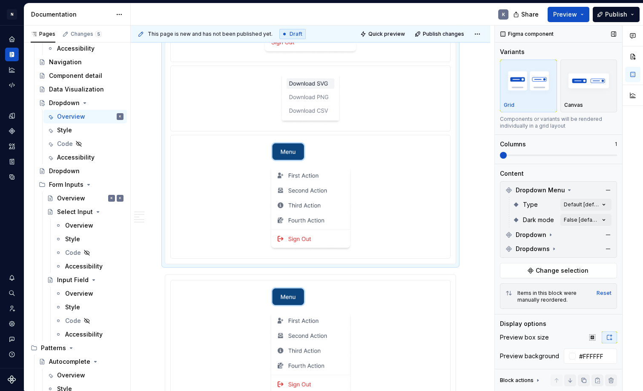
click at [429, 213] on div at bounding box center [310, 197] width 272 height 117
click at [609, 249] on button "button" at bounding box center [608, 249] width 12 height 12
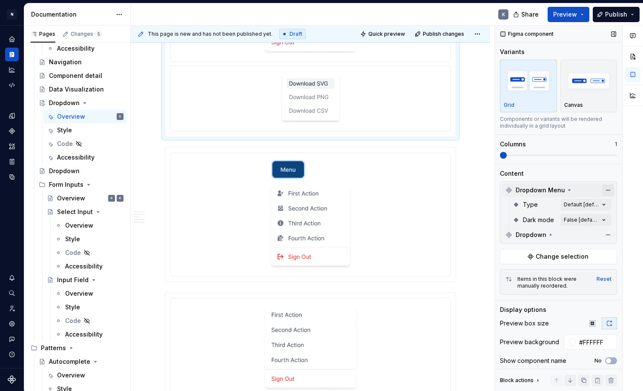
click at [609, 193] on button "button" at bounding box center [608, 190] width 12 height 12
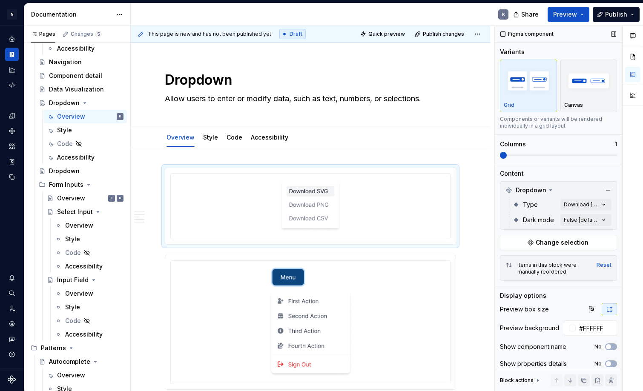
scroll to position [0, 0]
type textarea "*"
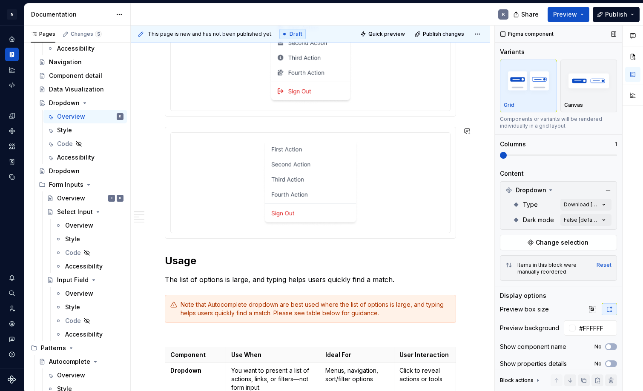
scroll to position [301, 0]
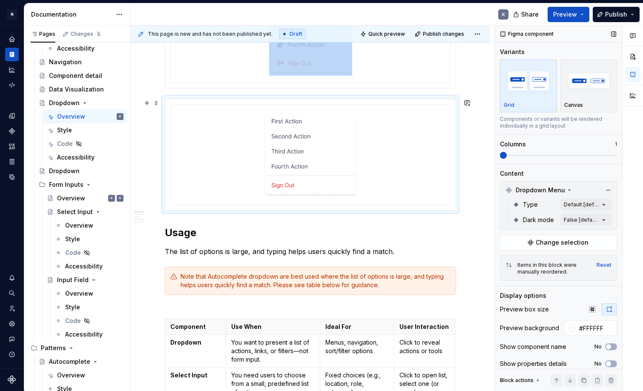
click at [400, 182] on div at bounding box center [310, 154] width 272 height 93
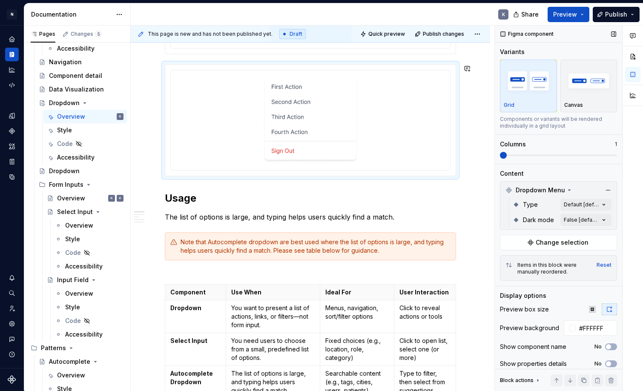
scroll to position [393, 0]
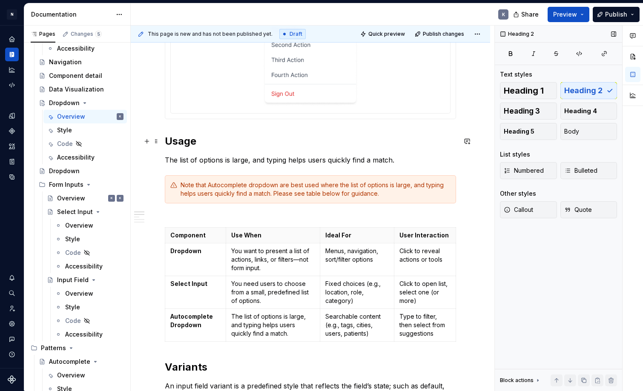
click at [166, 141] on h2 "Usage" at bounding box center [310, 142] width 291 height 14
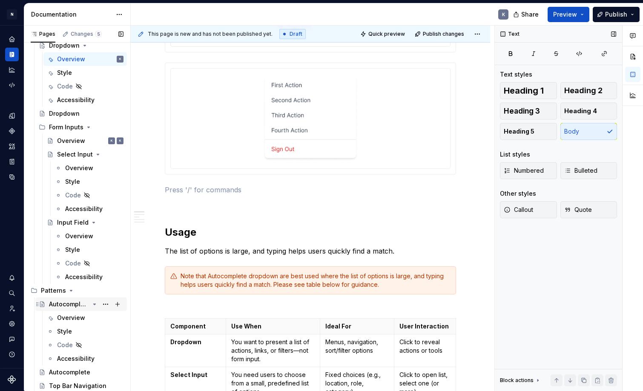
scroll to position [499, 0]
click at [217, 228] on h2 "Usage" at bounding box center [310, 233] width 291 height 14
click at [69, 304] on div "Autocomplete" at bounding box center [69, 304] width 40 height 9
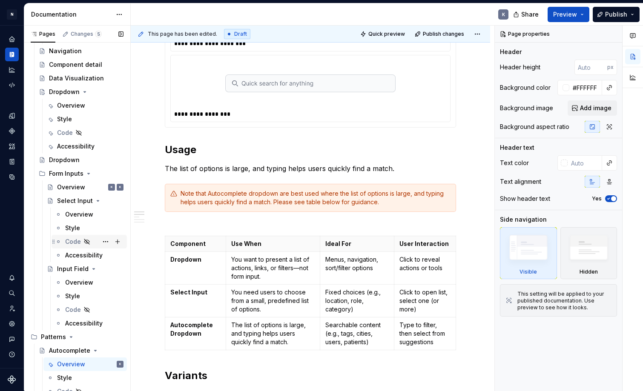
scroll to position [452, 0]
click at [66, 206] on div "Select Input" at bounding box center [73, 202] width 32 height 9
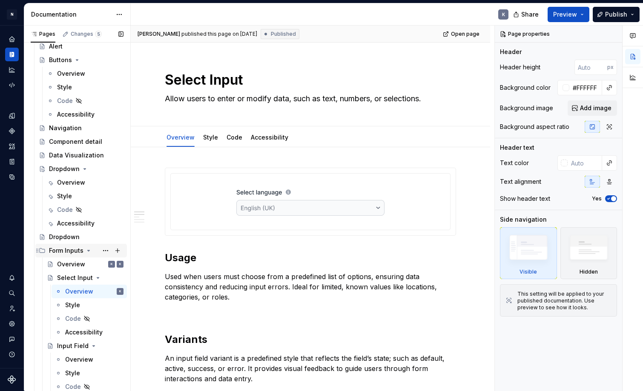
scroll to position [367, 0]
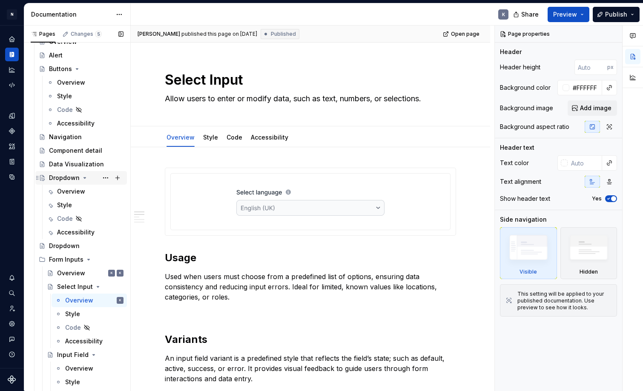
click at [63, 178] on div "Dropdown" at bounding box center [64, 178] width 31 height 9
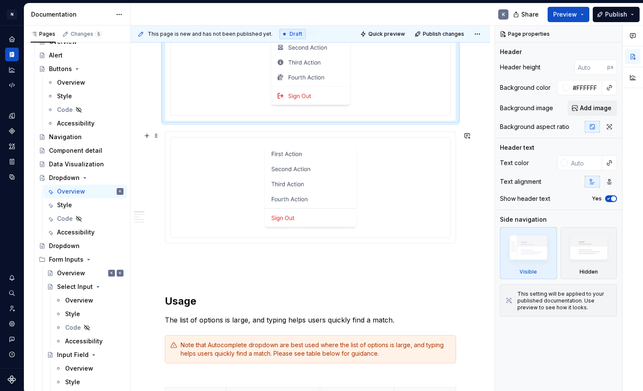
scroll to position [276, 0]
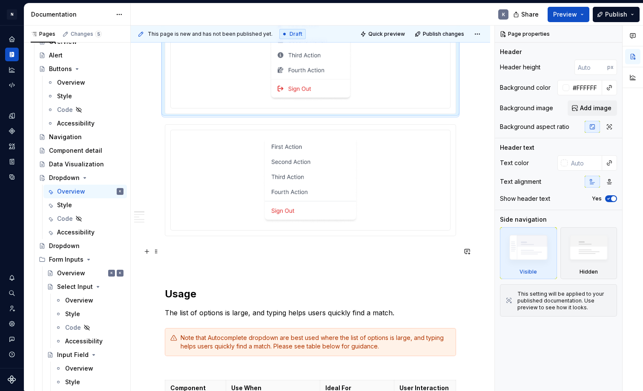
type textarea "*"
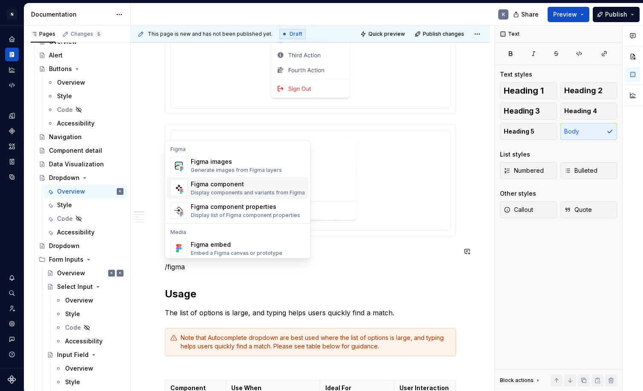
click at [231, 186] on div "Figma component" at bounding box center [248, 184] width 114 height 9
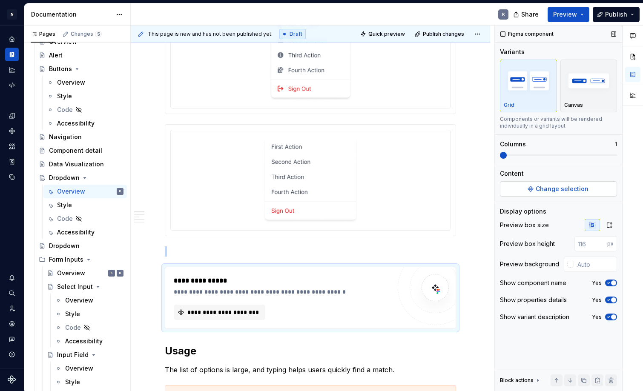
click at [537, 187] on span "Change selection" at bounding box center [562, 189] width 53 height 9
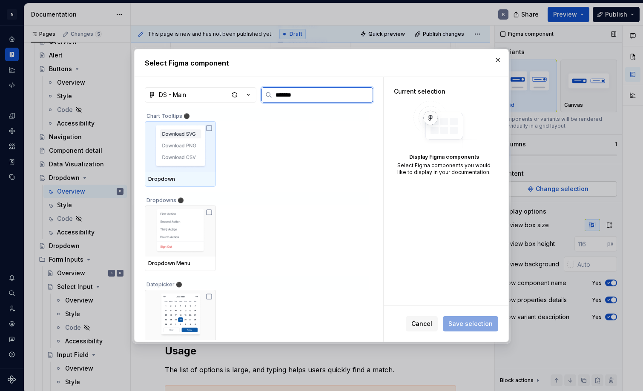
type input "********"
type textarea "*"
click at [209, 149] on img at bounding box center [180, 147] width 61 height 44
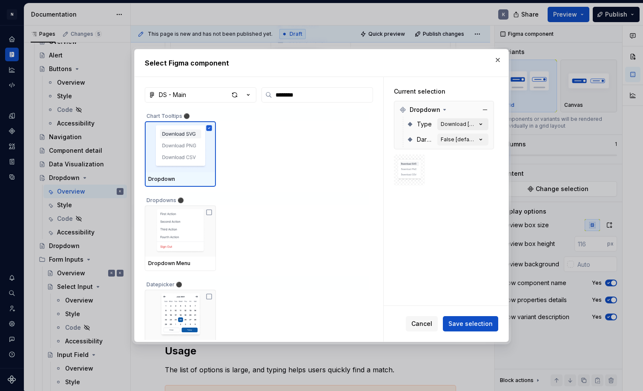
click at [476, 123] on div "Download [default]" at bounding box center [459, 124] width 36 height 7
click at [485, 123] on icon "button" at bounding box center [480, 124] width 9 height 9
click at [304, 154] on div "Dropdown" at bounding box center [257, 154] width 224 height 66
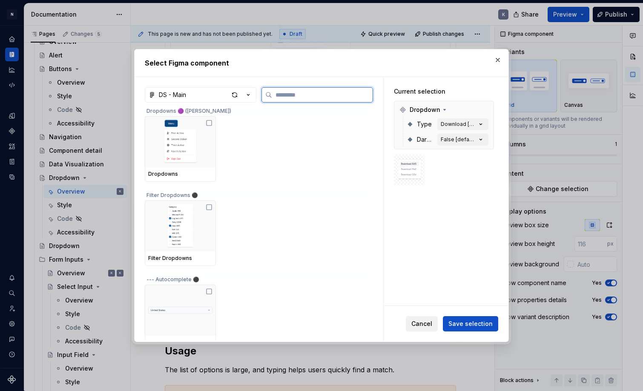
scroll to position [0, 0]
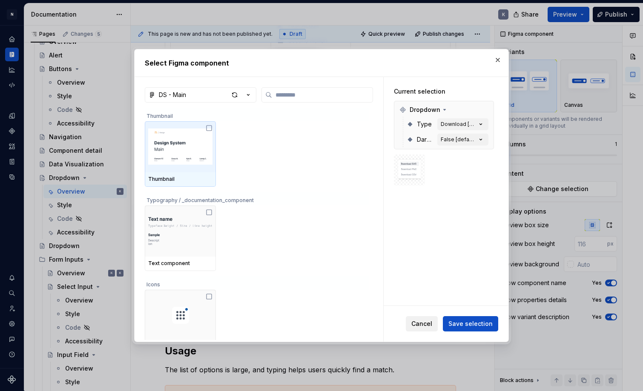
click at [419, 321] on span "Cancel" at bounding box center [421, 324] width 21 height 9
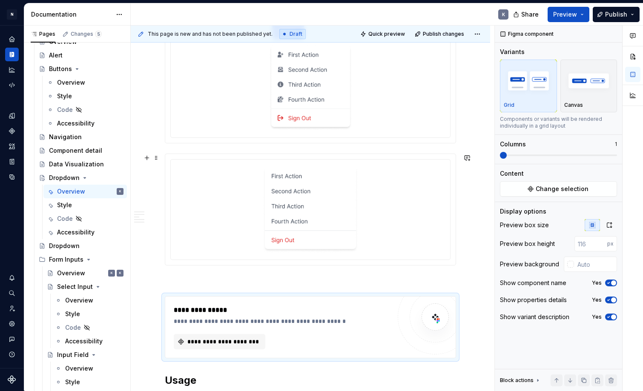
scroll to position [180, 0]
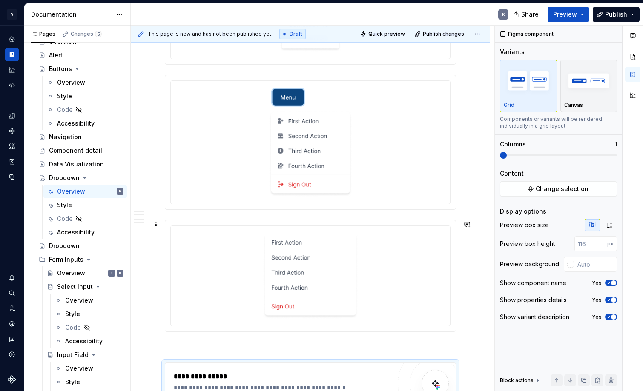
click at [323, 226] on div at bounding box center [310, 276] width 279 height 100
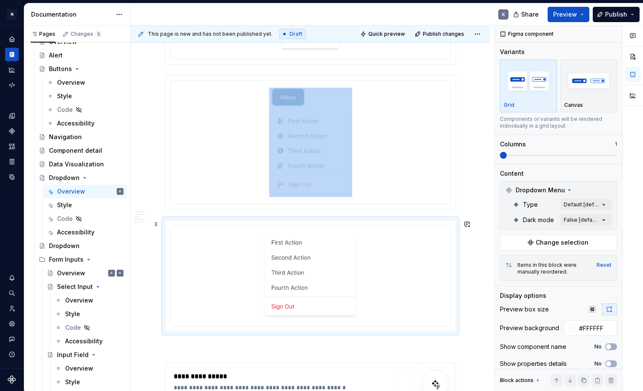
click at [331, 270] on img at bounding box center [310, 276] width 95 height 86
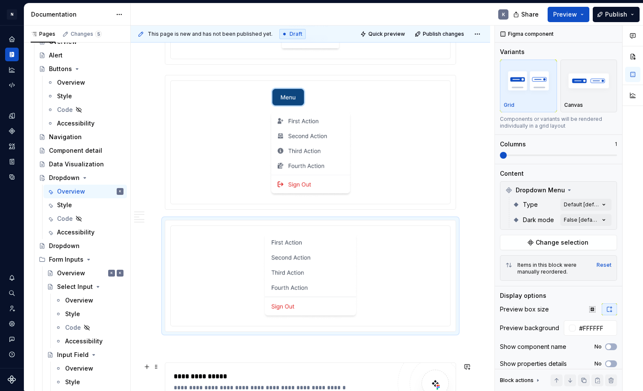
type textarea "*"
